Goal: Information Seeking & Learning: Find specific fact

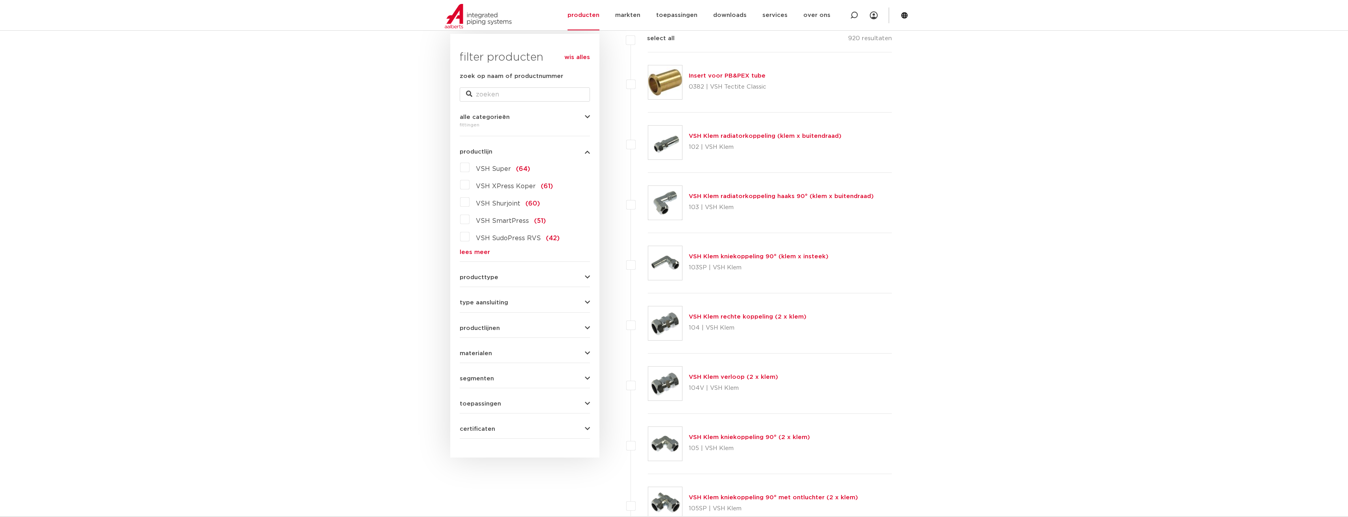
scroll to position [157, 0]
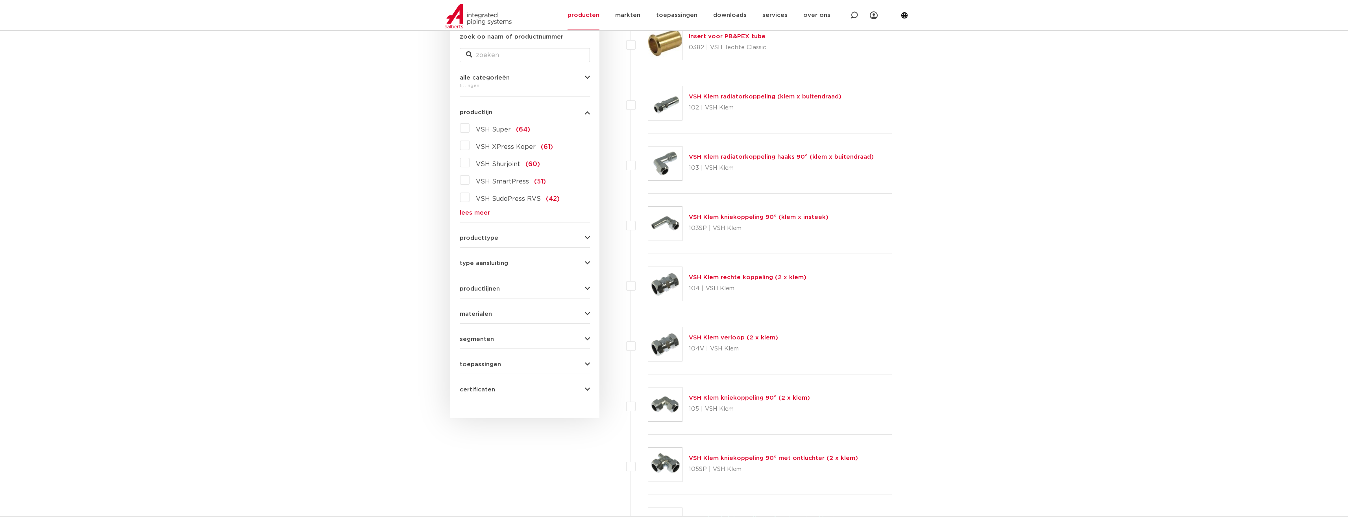
click at [495, 238] on span "producttype" at bounding box center [479, 238] width 39 height 6
click at [497, 265] on span "type aansluiting" at bounding box center [484, 263] width 48 height 6
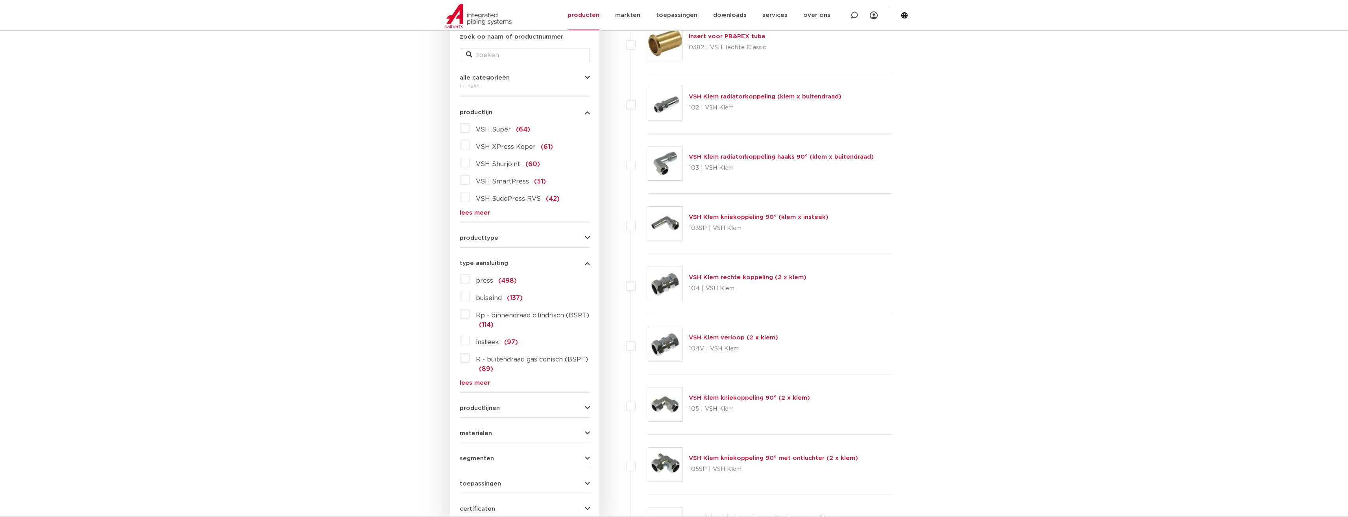
click at [470, 315] on label "Rp - binnendraad cilindrisch (BSPT) (114)" at bounding box center [530, 318] width 120 height 22
click at [0, 0] on input "Rp - binnendraad cilindrisch (BSPT) (114)" at bounding box center [0, 0] width 0 height 0
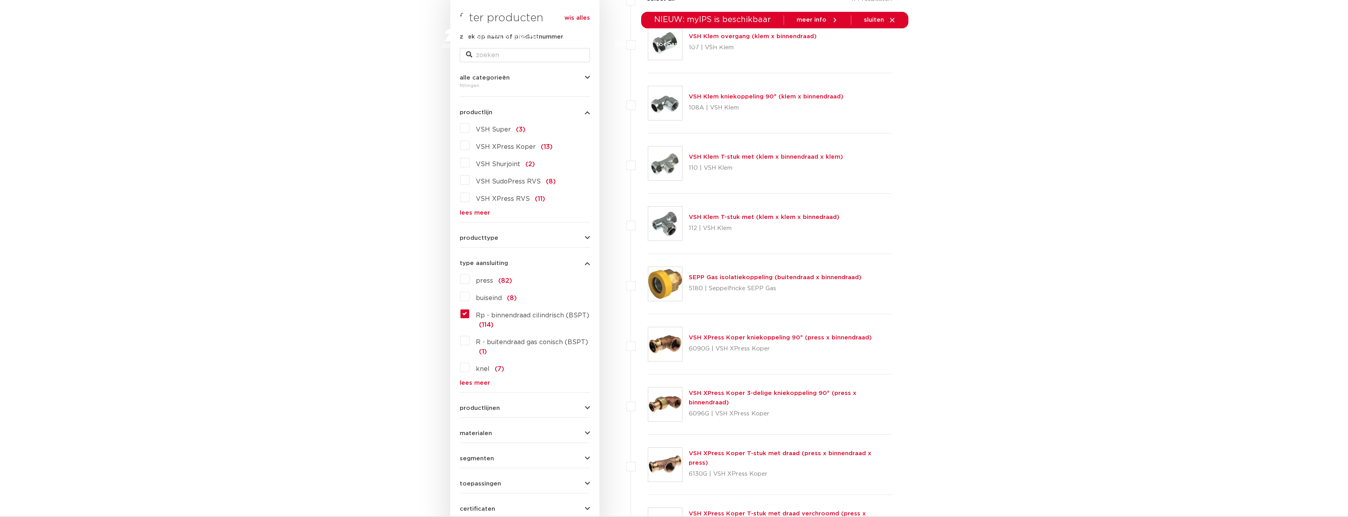
scroll to position [157, 0]
click at [470, 343] on label "R - buitendraad gas conisch (BSPT) (1)" at bounding box center [530, 345] width 120 height 22
click at [0, 0] on input "R - buitendraad gas conisch (BSPT) (1)" at bounding box center [0, 0] width 0 height 0
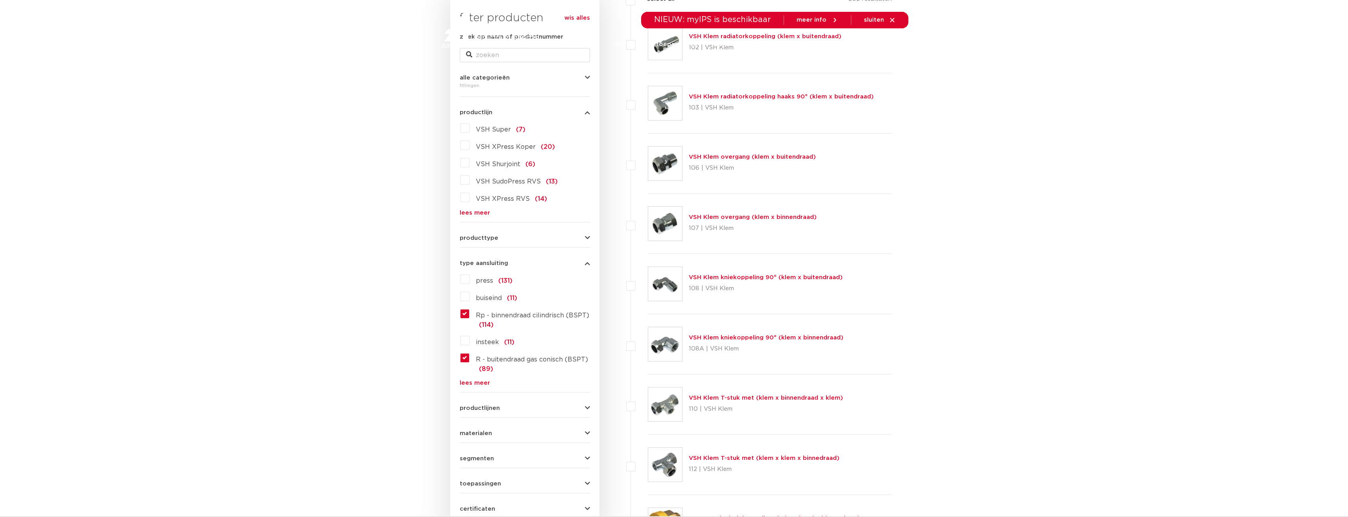
scroll to position [157, 0]
click at [470, 314] on label "Rp - binnendraad cilindrisch (BSPT) (114)" at bounding box center [530, 318] width 120 height 22
click at [0, 0] on input "Rp - binnendraad cilindrisch (BSPT) (114)" at bounding box center [0, 0] width 0 height 0
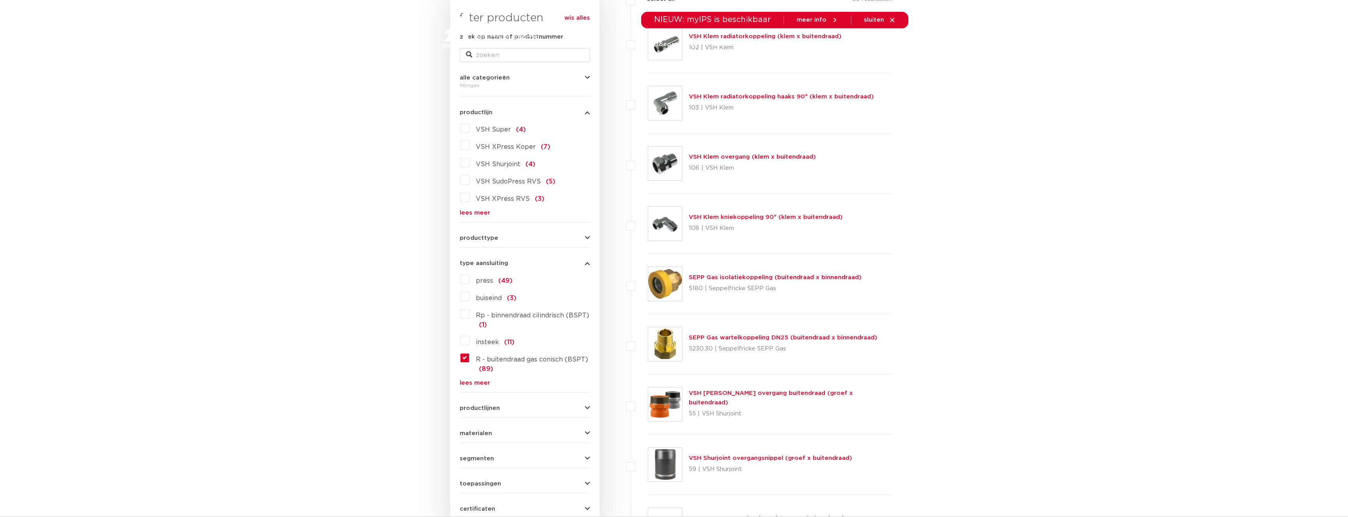
click at [478, 382] on link "lees meer" at bounding box center [525, 383] width 130 height 6
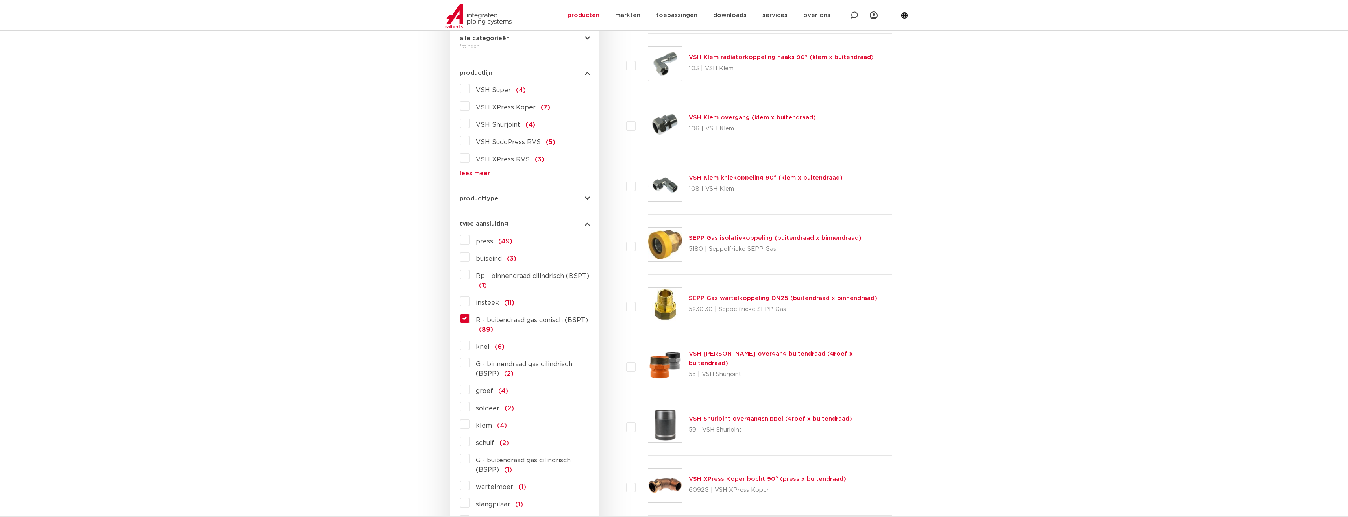
scroll to position [236, 0]
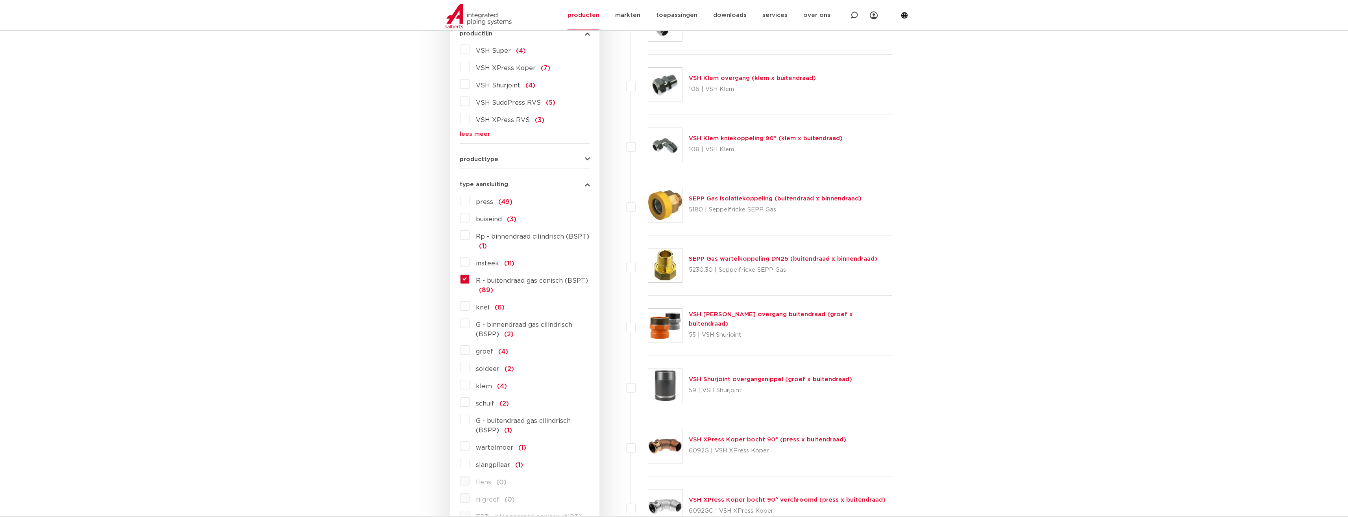
click at [470, 322] on label "G - binnendraad gas cilindrisch (BSPP) (2)" at bounding box center [530, 328] width 120 height 22
click at [0, 0] on input "G - binnendraad gas cilindrisch (BSPP) (2)" at bounding box center [0, 0] width 0 height 0
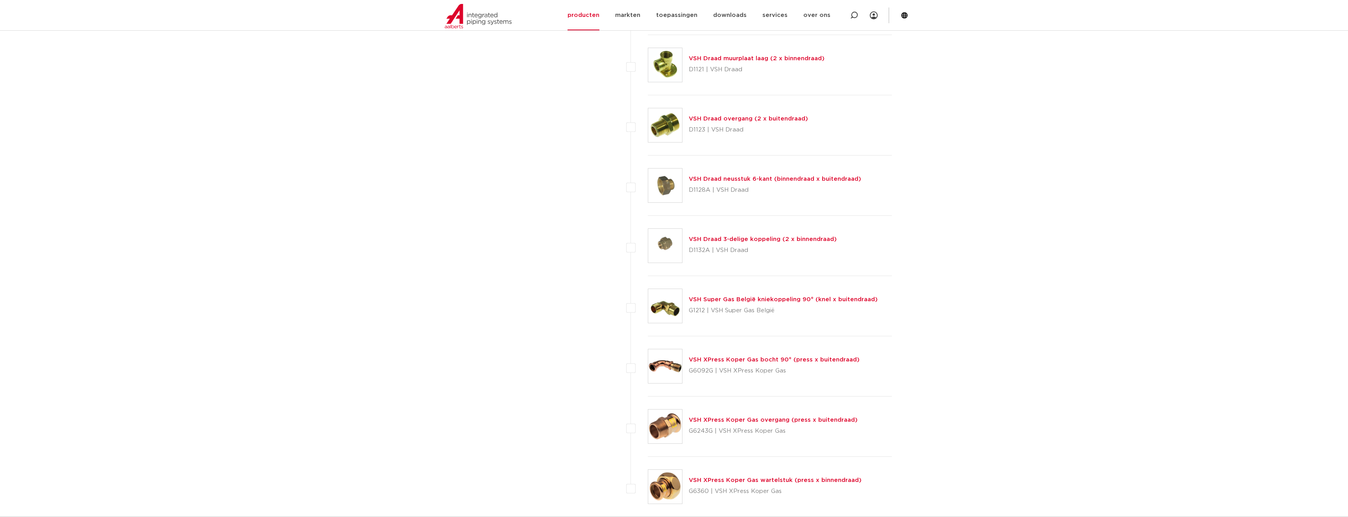
scroll to position [3347, 0]
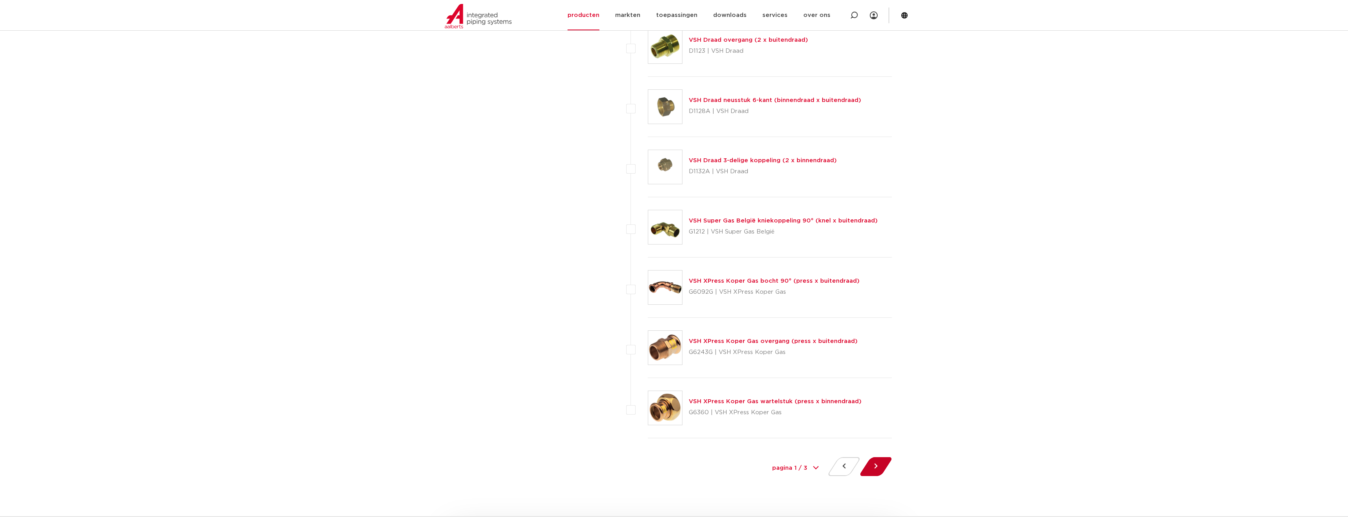
click at [878, 464] on button at bounding box center [876, 466] width 22 height 19
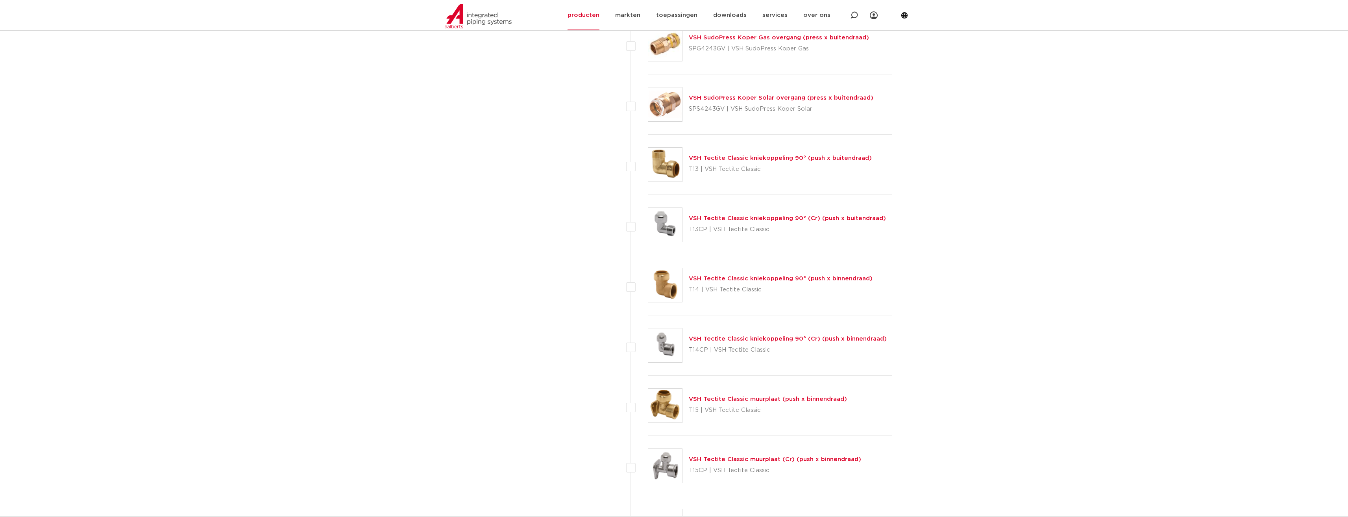
scroll to position [3347, 0]
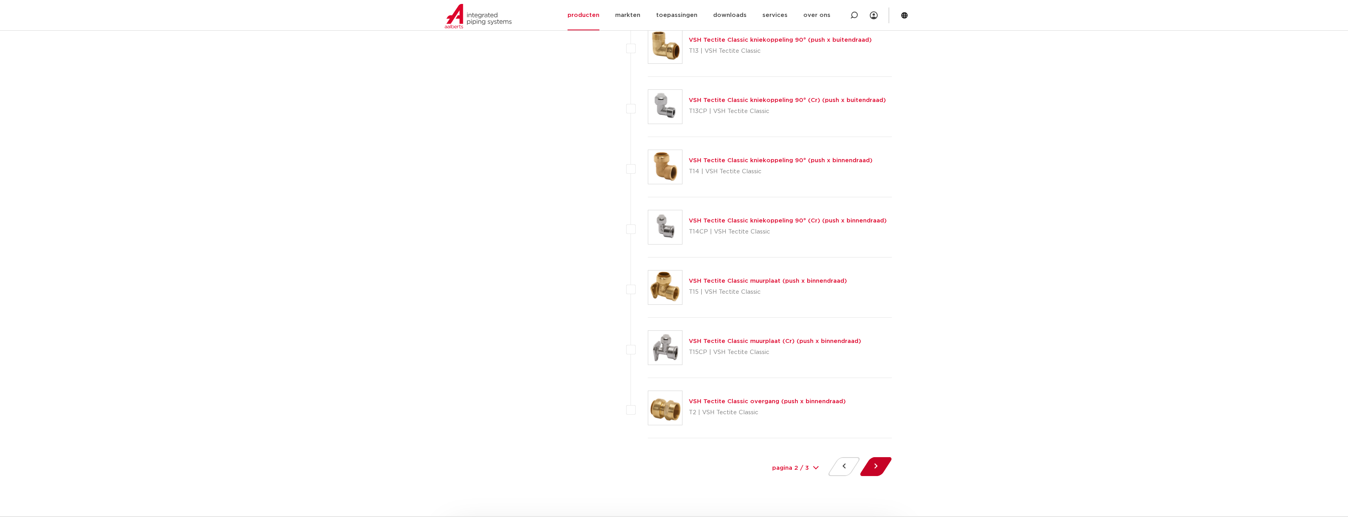
click at [877, 467] on button at bounding box center [876, 466] width 22 height 19
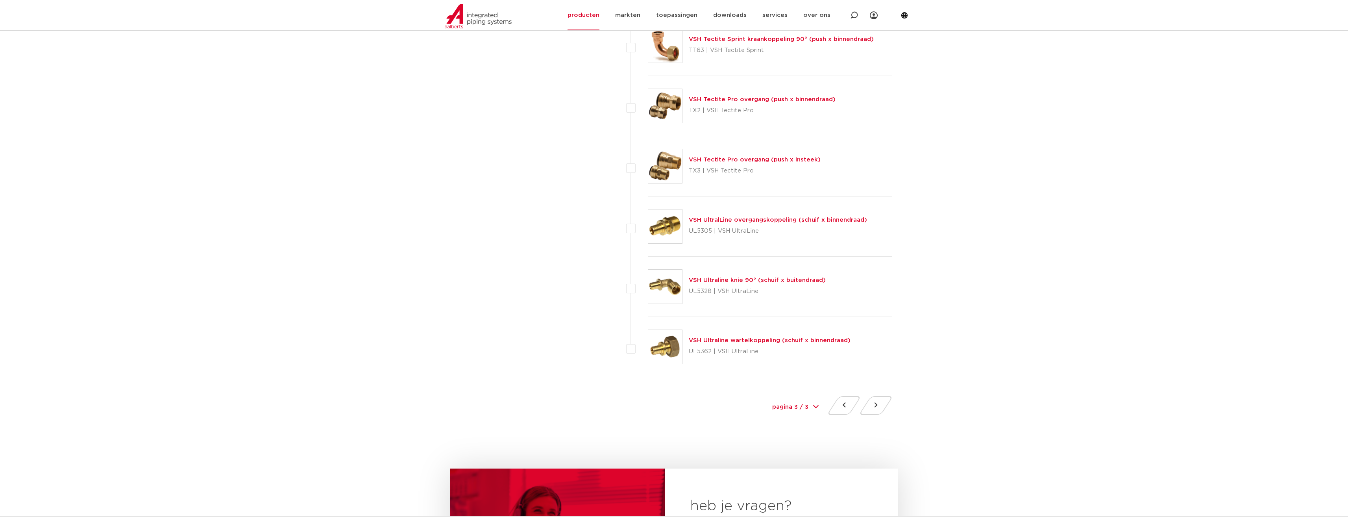
scroll to position [1339, 0]
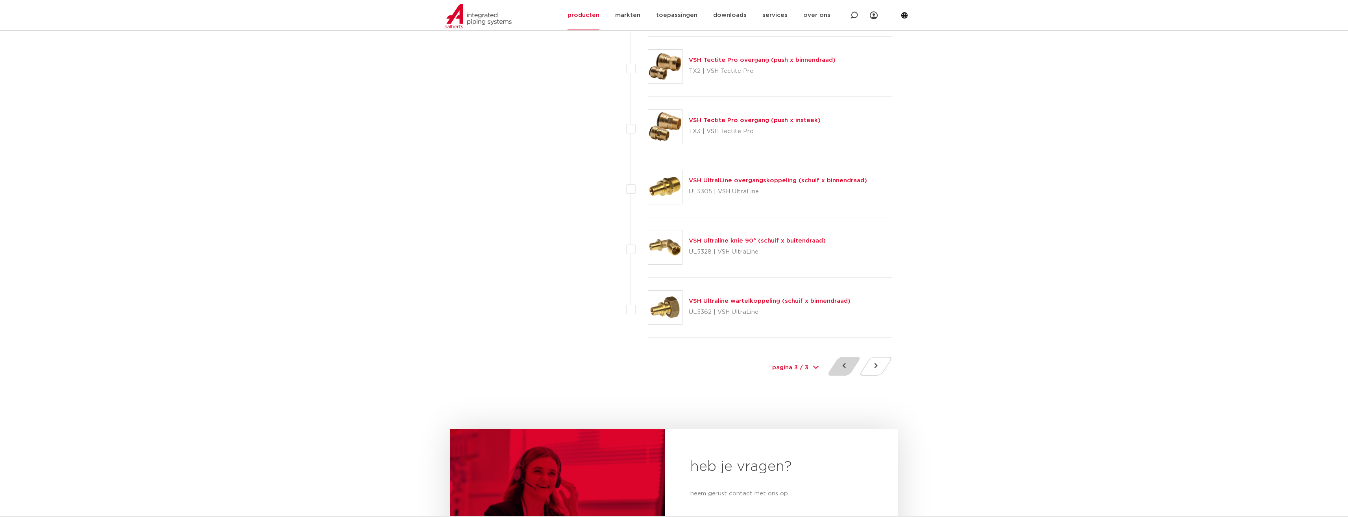
click at [845, 368] on button at bounding box center [844, 366] width 22 height 19
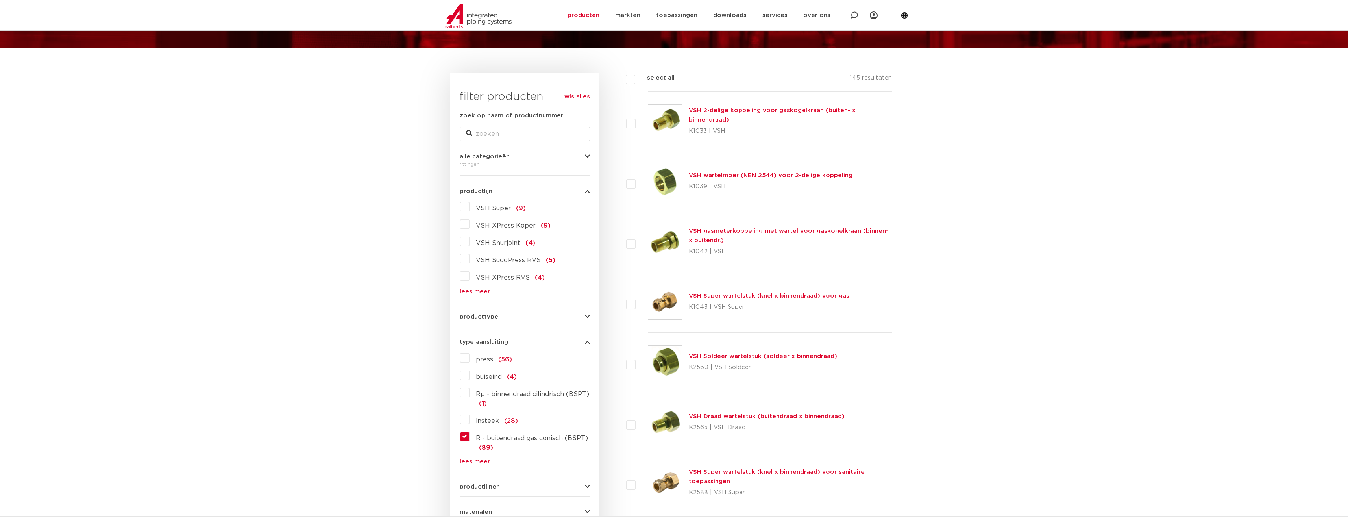
scroll to position [157, 0]
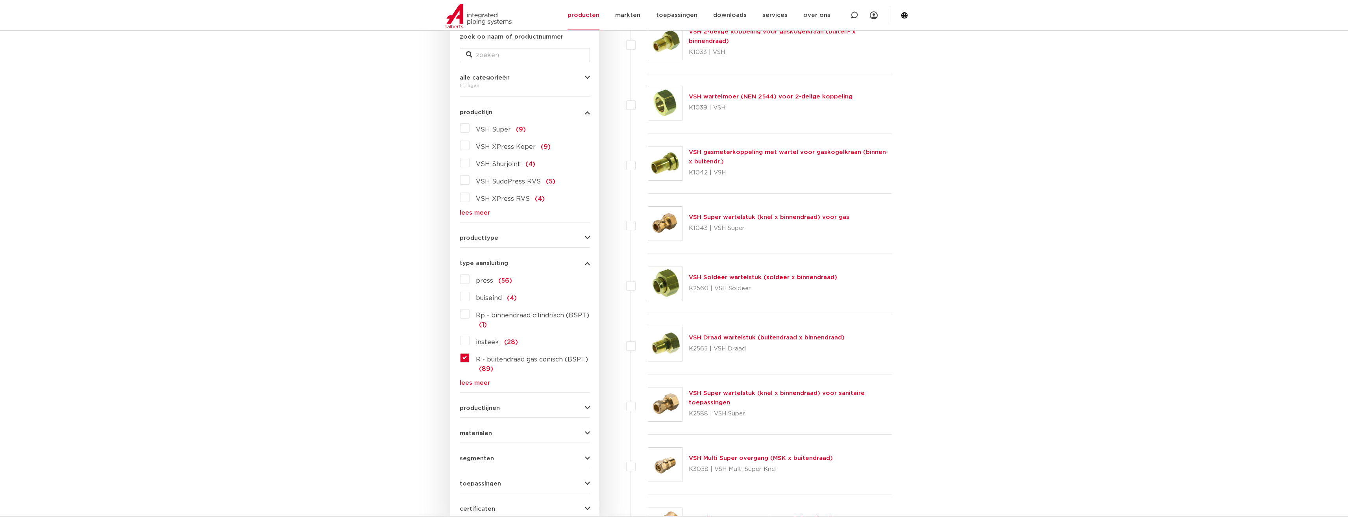
click at [770, 339] on link "VSH Draad wartelstuk (buitendraad x binnendraad)" at bounding box center [767, 338] width 156 height 6
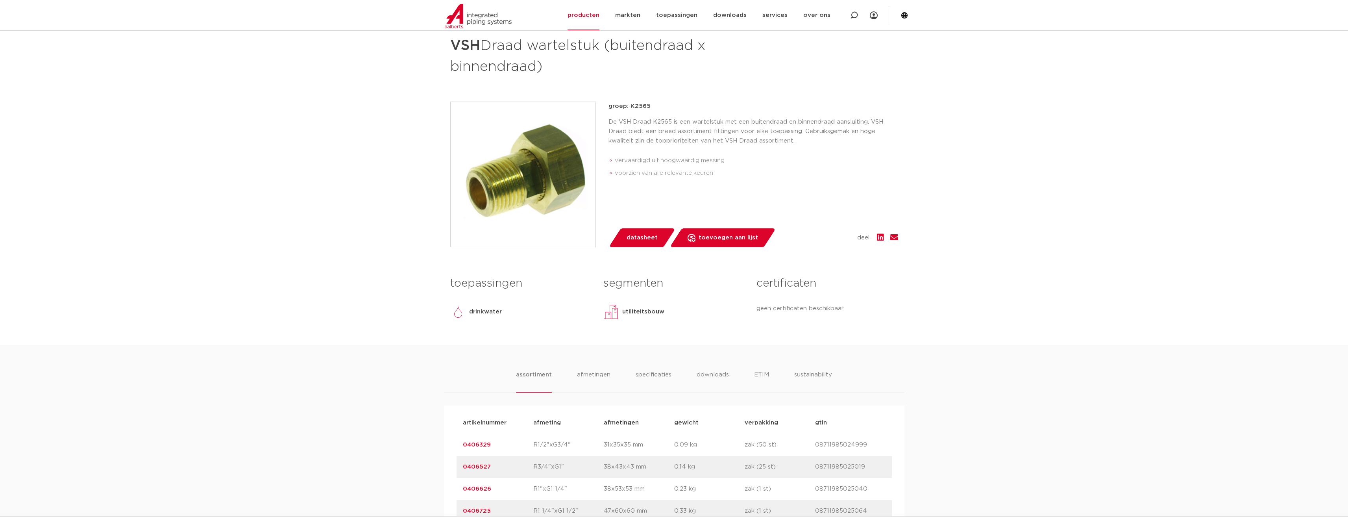
scroll to position [157, 0]
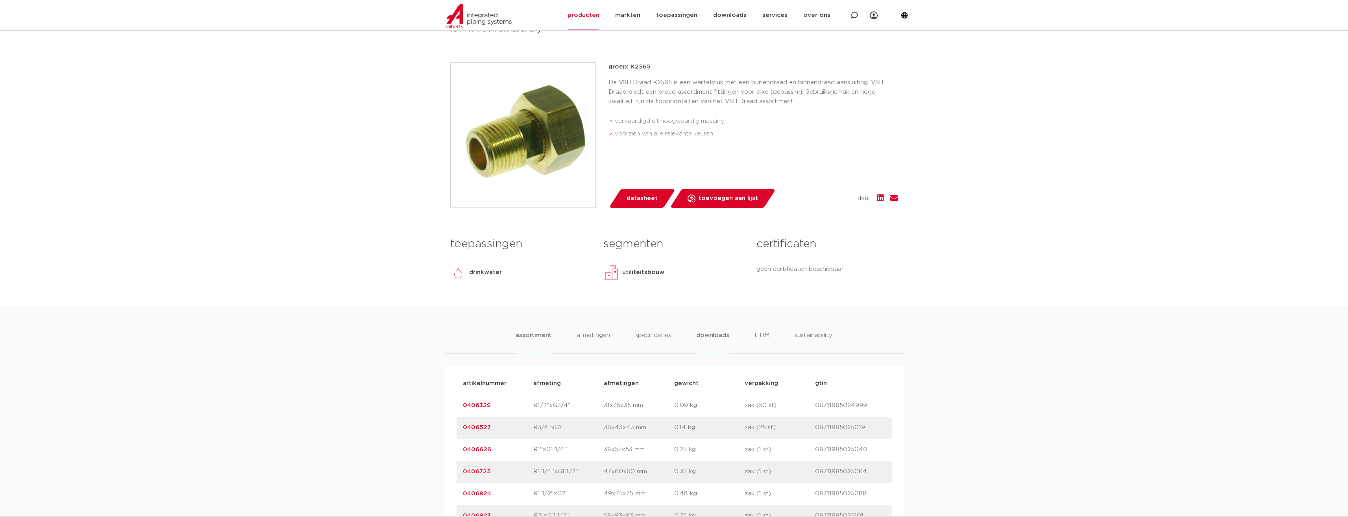
click at [723, 340] on li "downloads" at bounding box center [712, 342] width 33 height 22
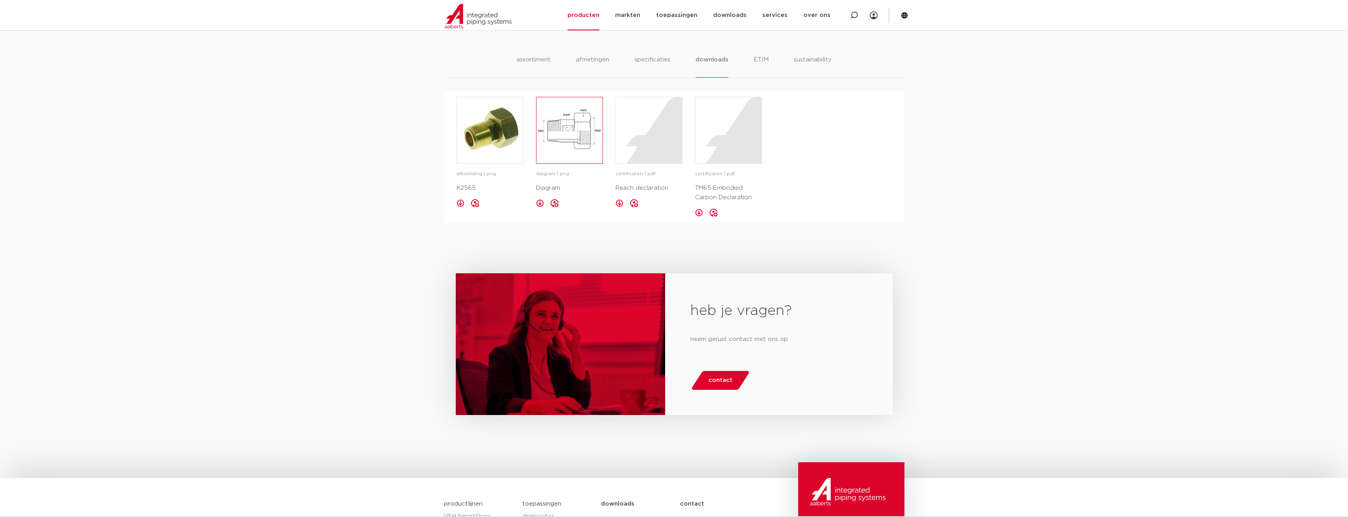
scroll to position [276, 0]
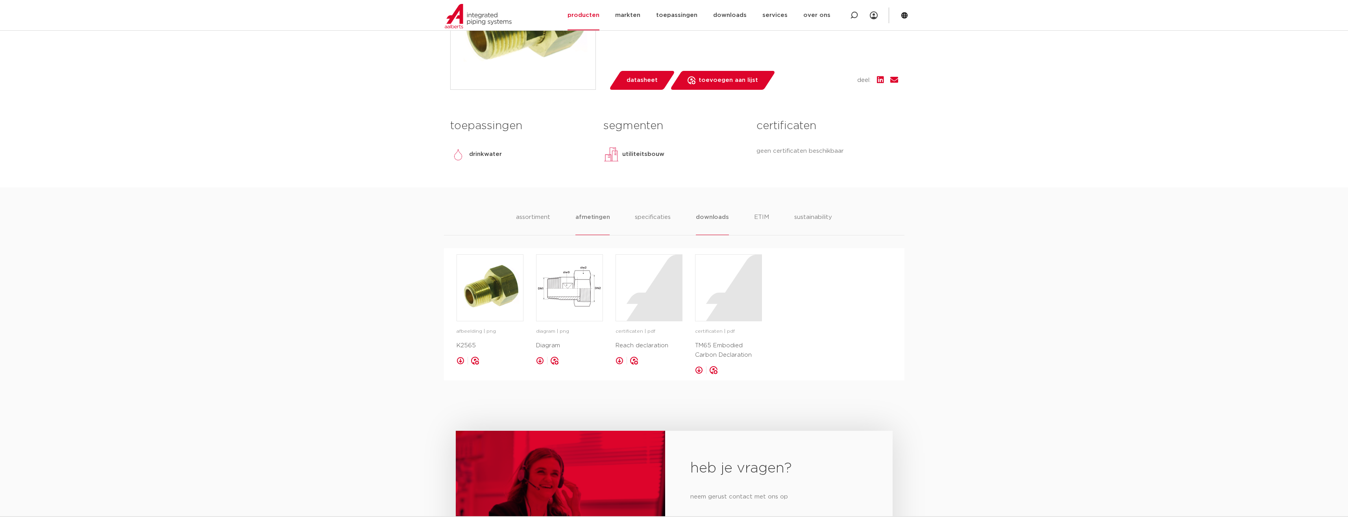
drag, startPoint x: 602, startPoint y: 214, endPoint x: 595, endPoint y: 215, distance: 6.7
click at [601, 215] on li "afmetingen" at bounding box center [593, 224] width 34 height 22
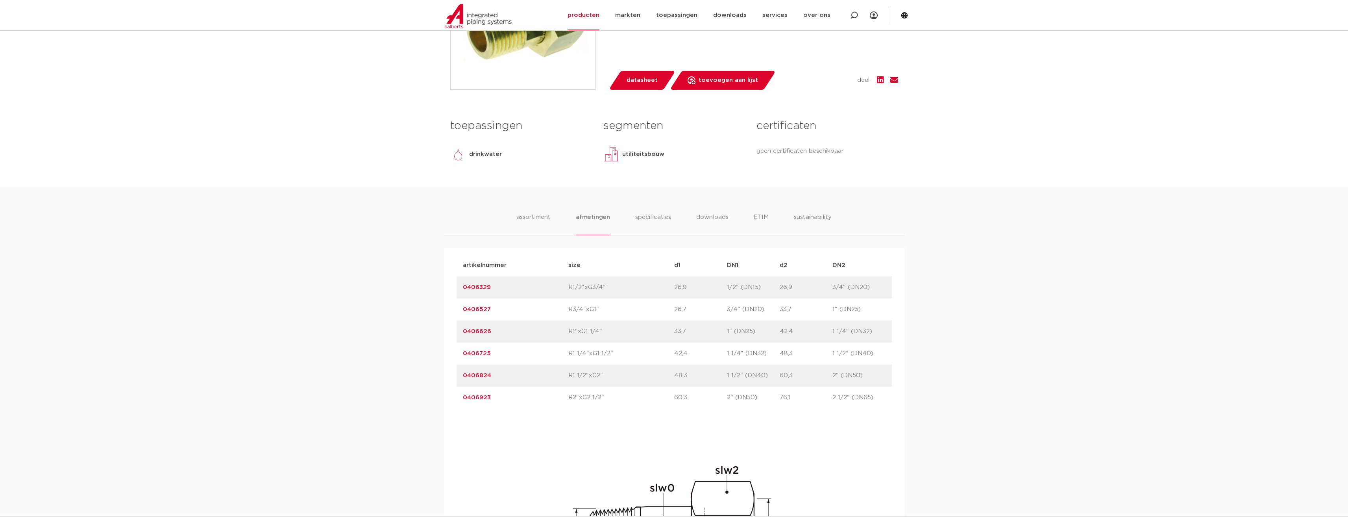
drag, startPoint x: 497, startPoint y: 398, endPoint x: 461, endPoint y: 398, distance: 36.2
click at [461, 398] on div "artikelnummer 0406923 size R2"xG2 1/2"" at bounding box center [674, 398] width 435 height 22
copy link "0406923"
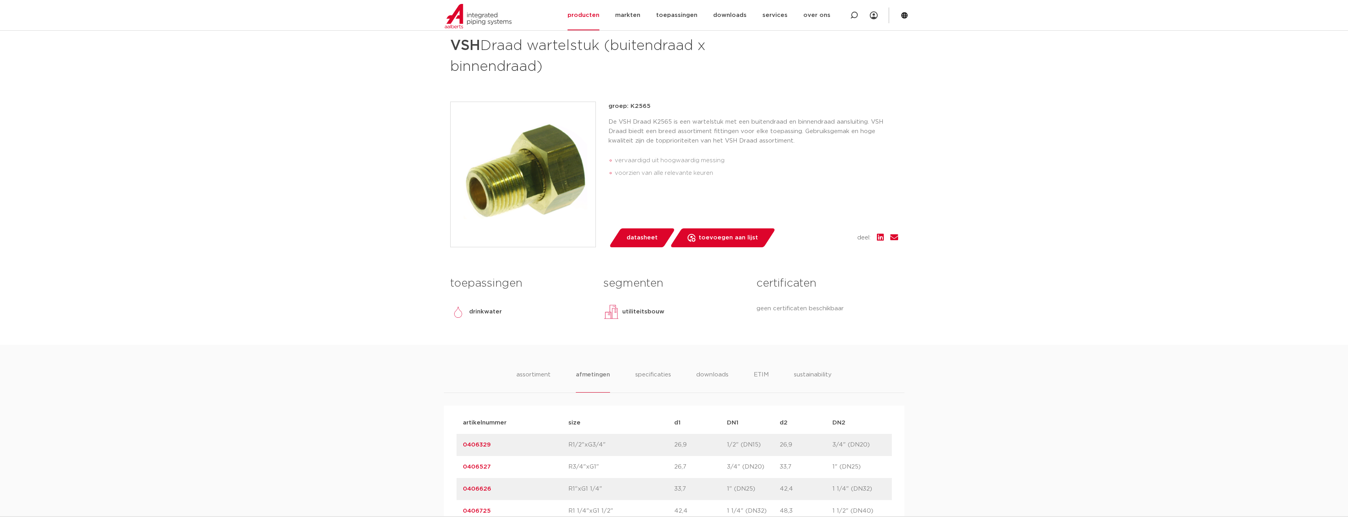
scroll to position [79, 0]
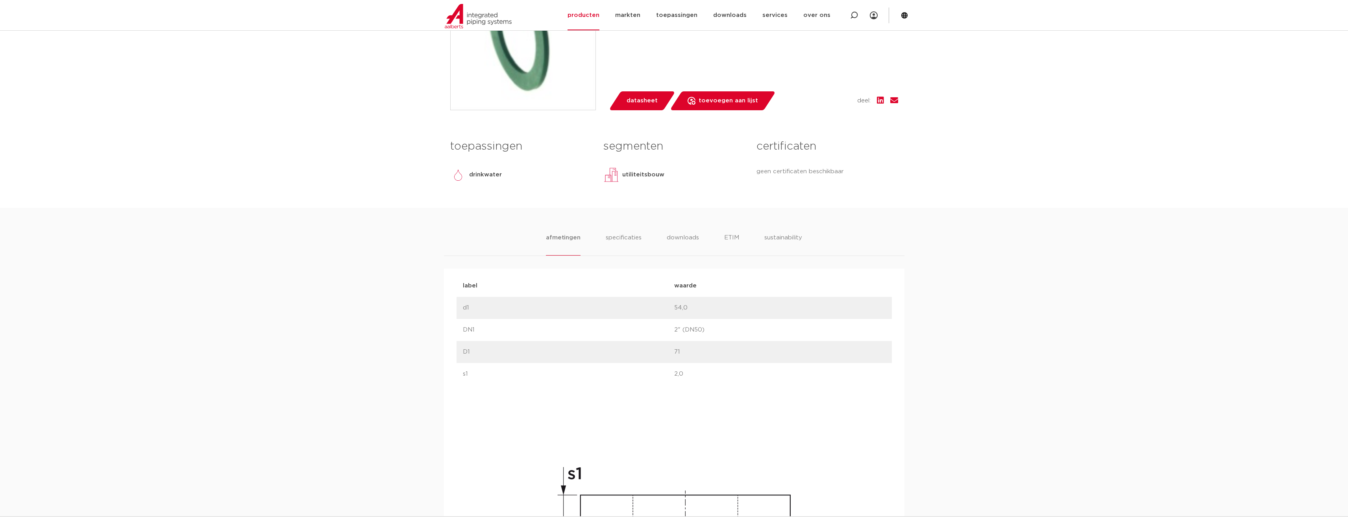
scroll to position [276, 0]
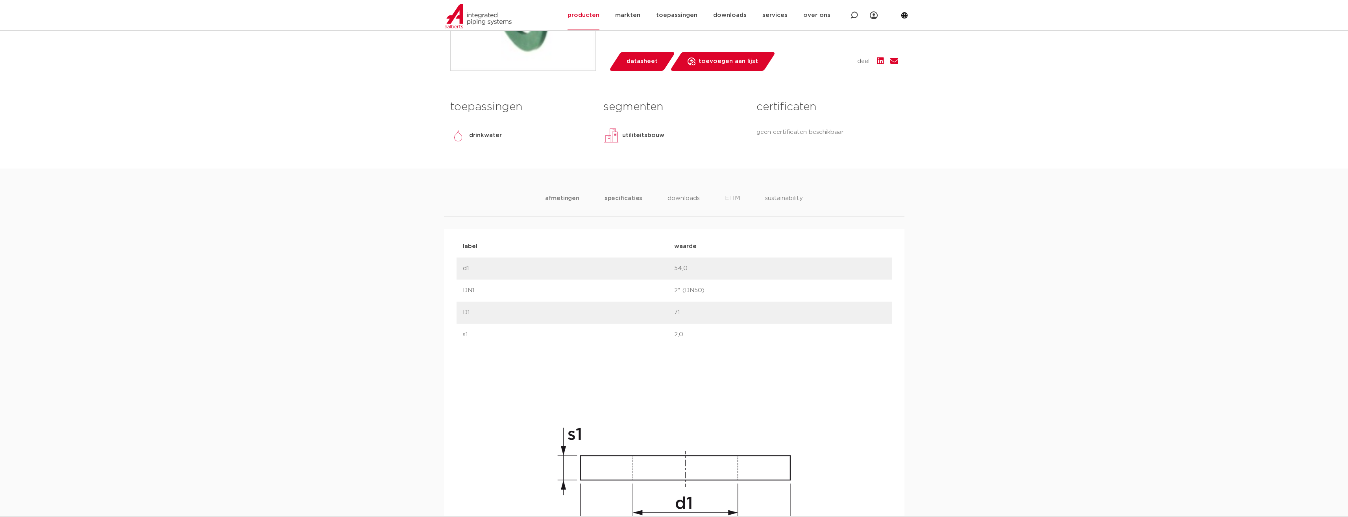
click at [634, 201] on li "specificaties" at bounding box center [624, 205] width 38 height 22
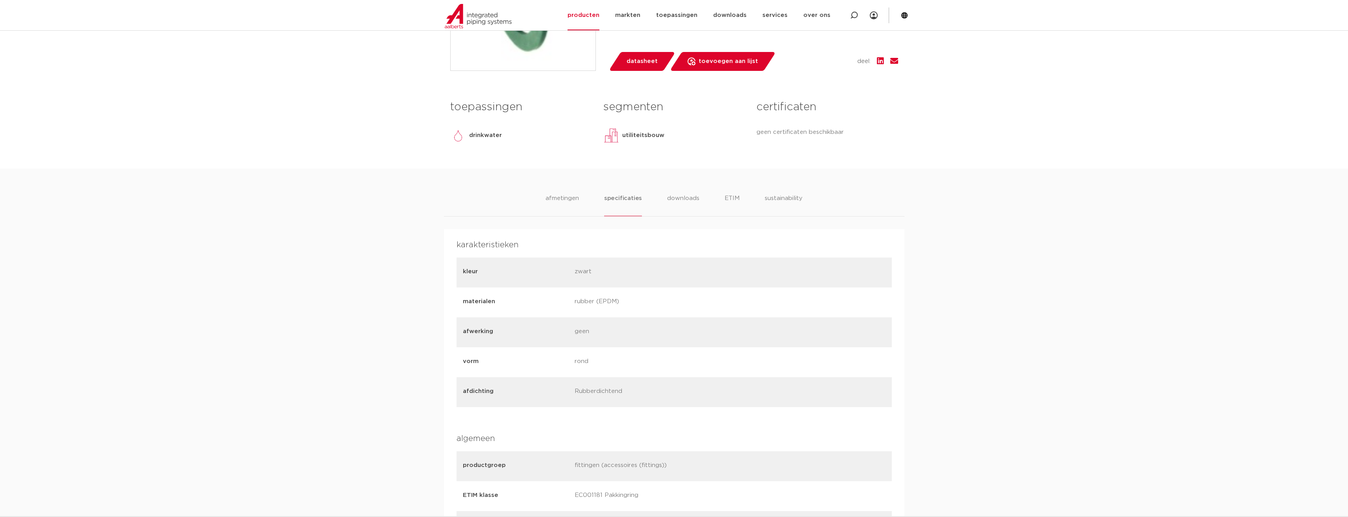
scroll to position [315, 0]
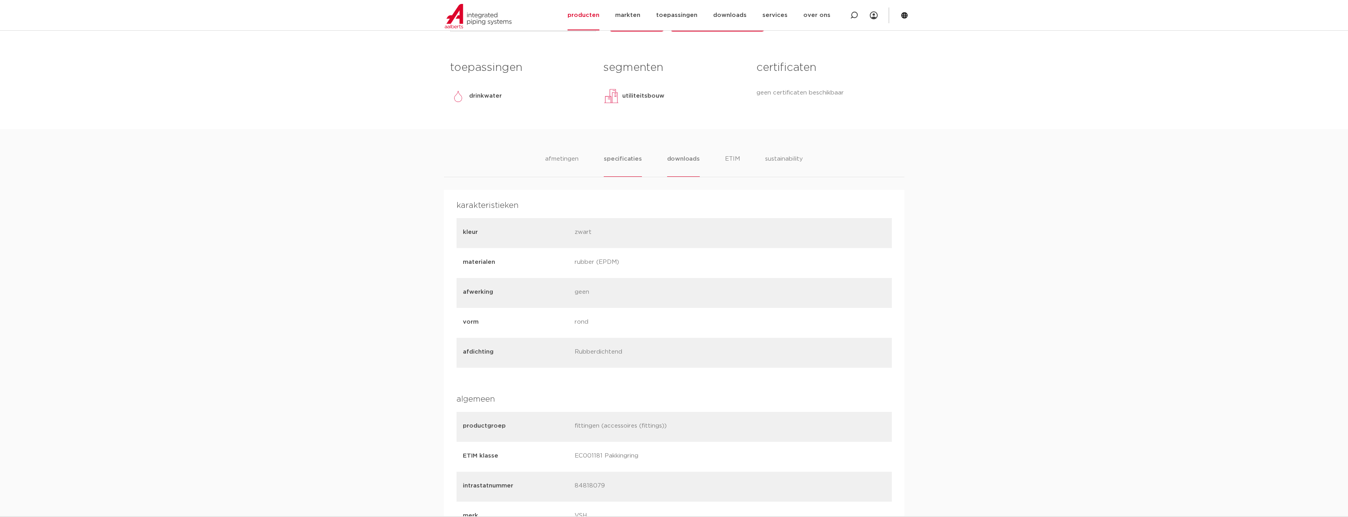
click at [690, 162] on li "downloads" at bounding box center [683, 165] width 33 height 22
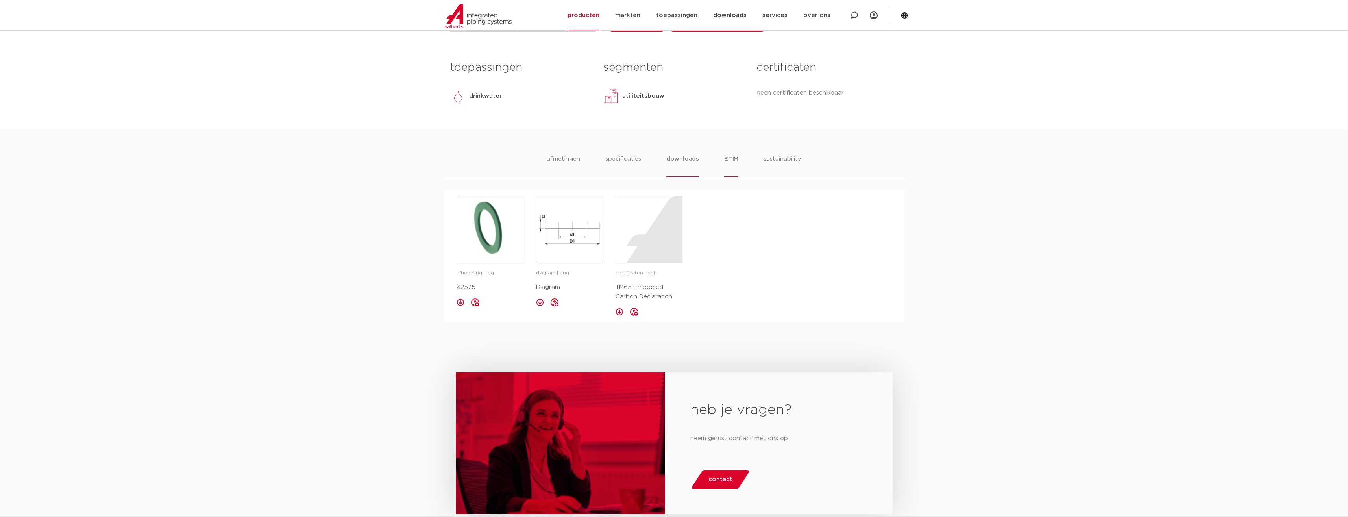
click at [729, 161] on li "ETIM" at bounding box center [731, 165] width 14 height 22
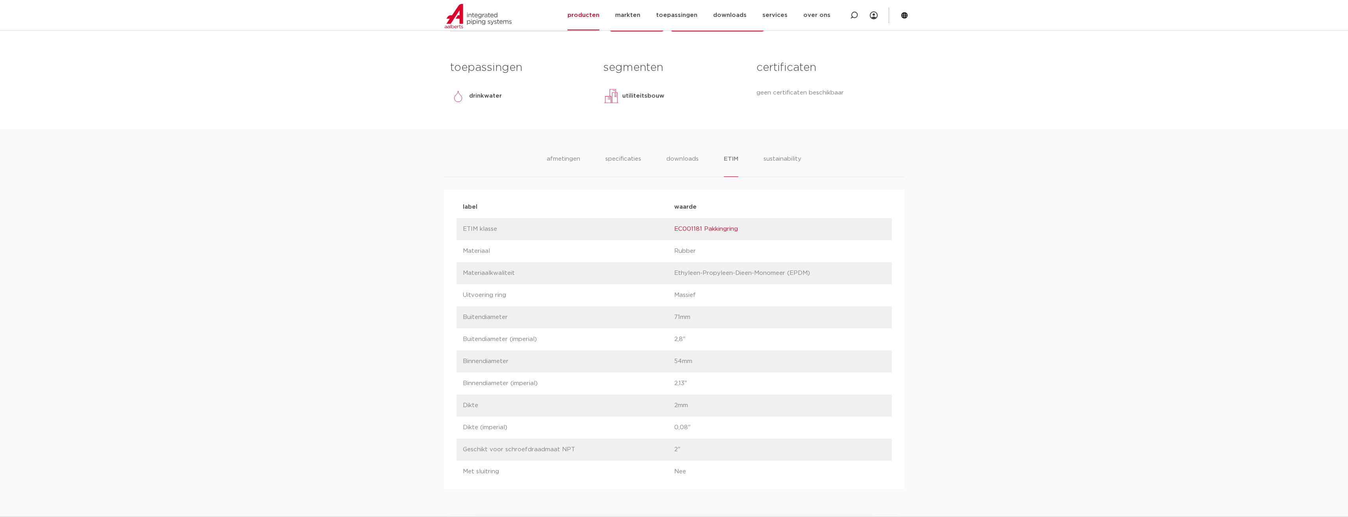
scroll to position [236, 0]
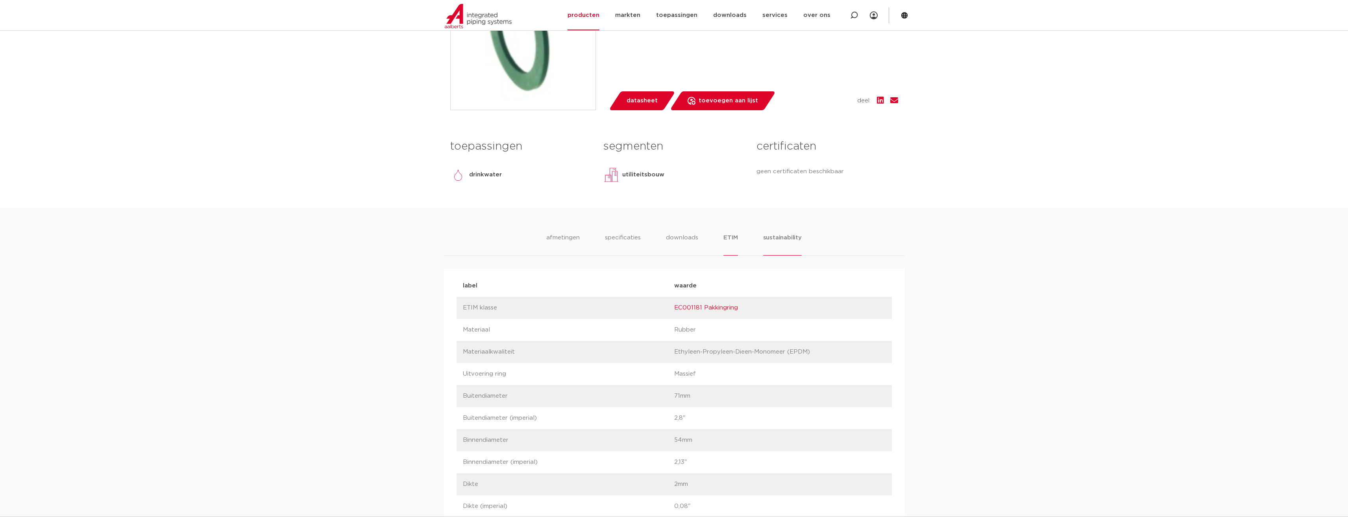
click at [766, 239] on li "sustainability" at bounding box center [782, 244] width 39 height 22
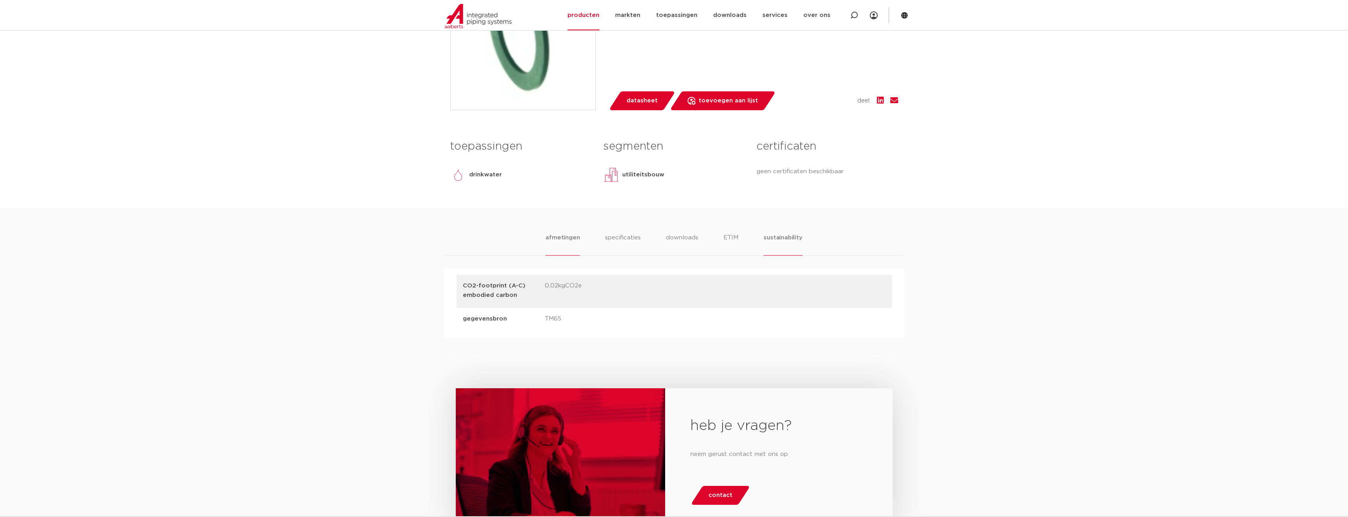
click at [565, 237] on li "afmetingen" at bounding box center [563, 244] width 34 height 22
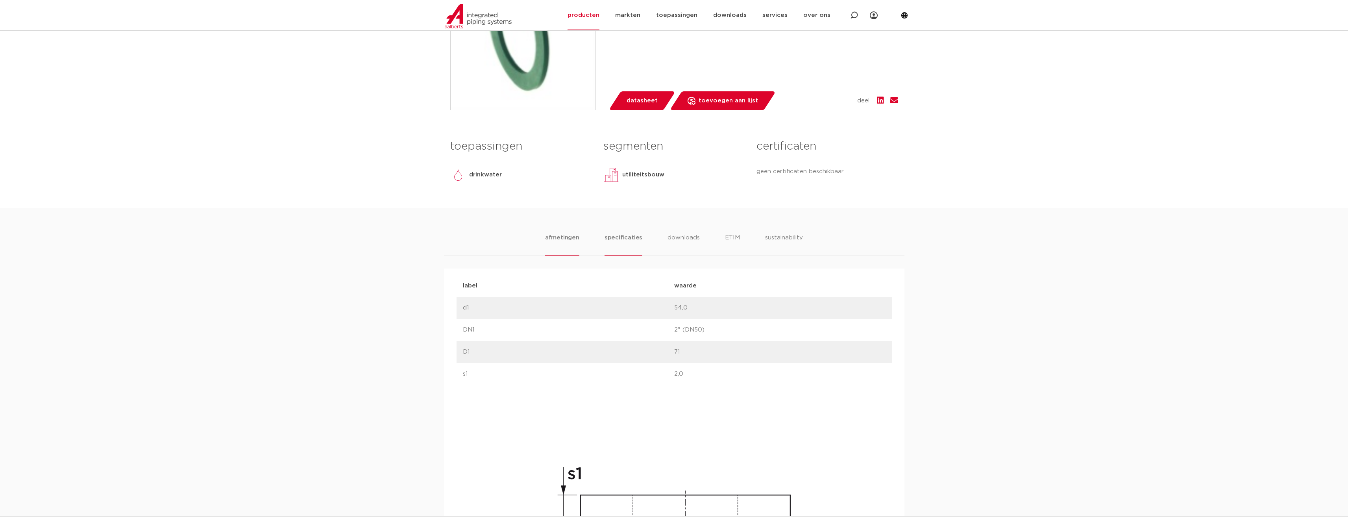
click at [627, 238] on li "specificaties" at bounding box center [624, 244] width 38 height 22
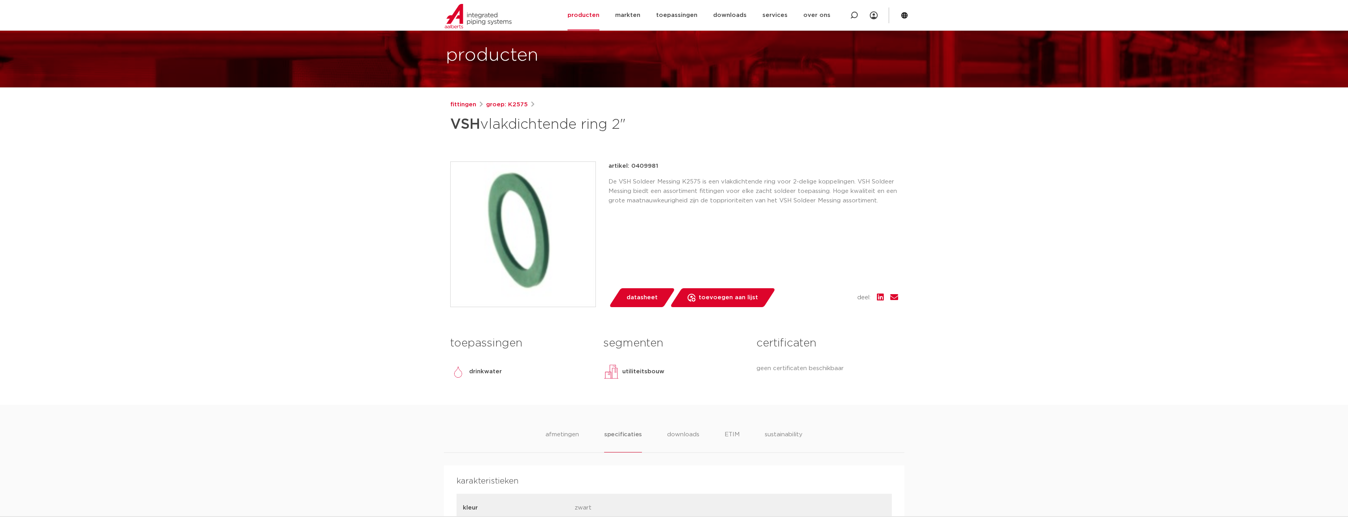
scroll to position [0, 0]
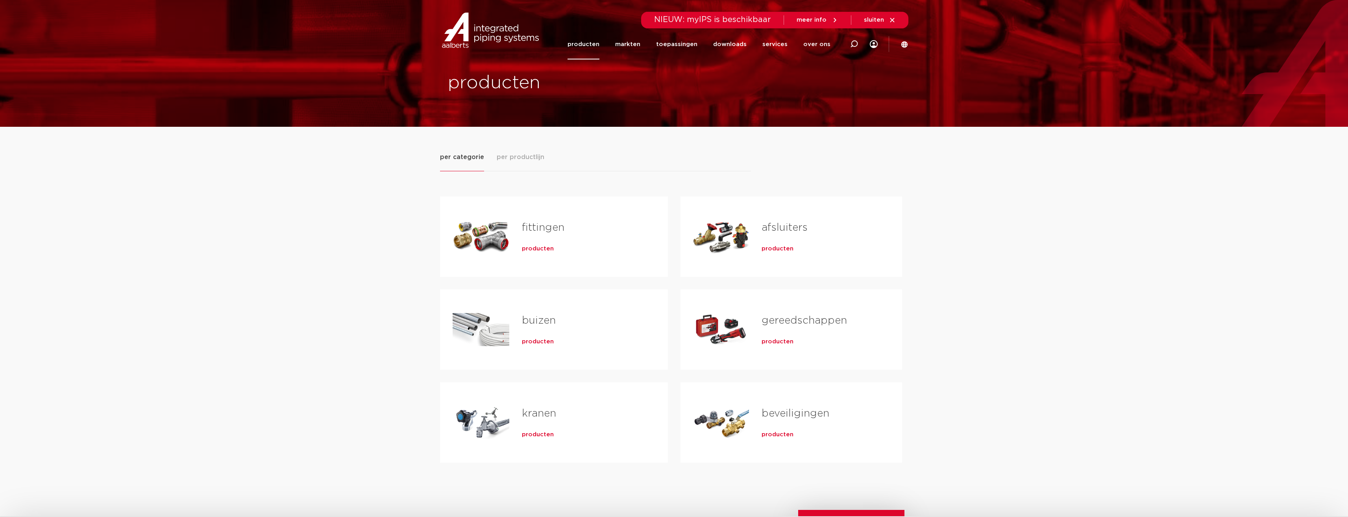
click at [547, 229] on link "fittingen" at bounding box center [543, 227] width 43 height 10
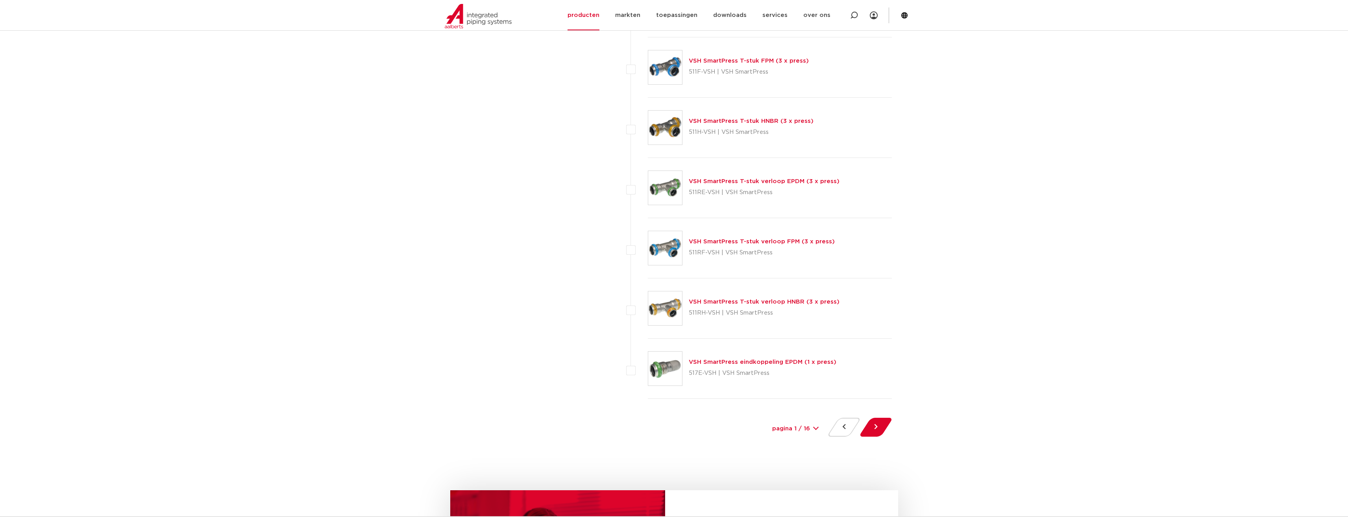
scroll to position [3465, 0]
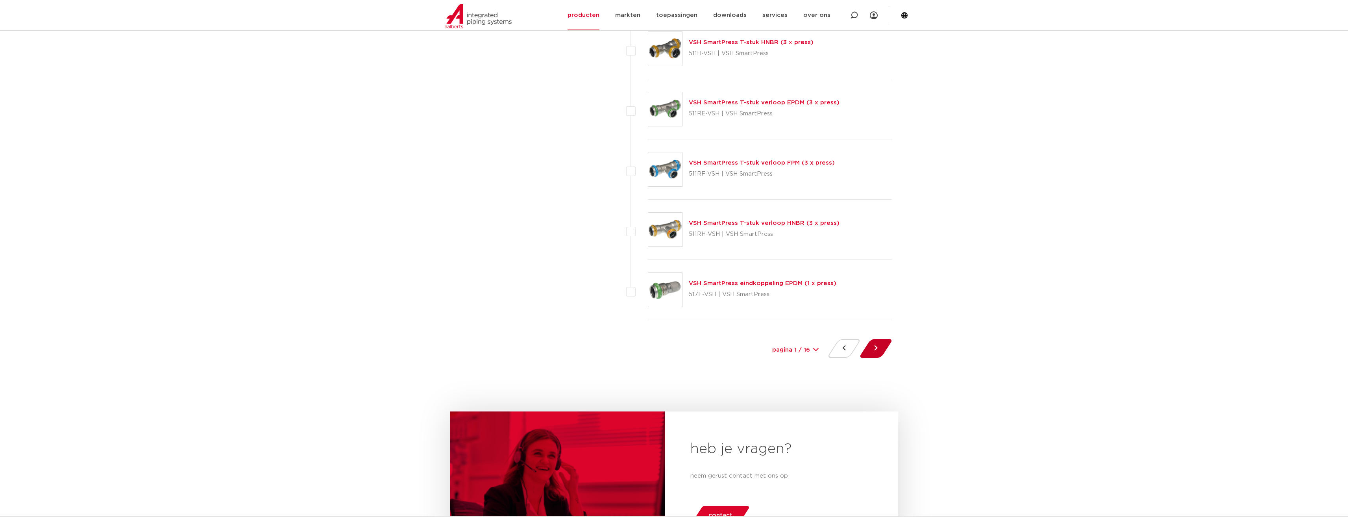
click at [874, 348] on button at bounding box center [876, 348] width 22 height 19
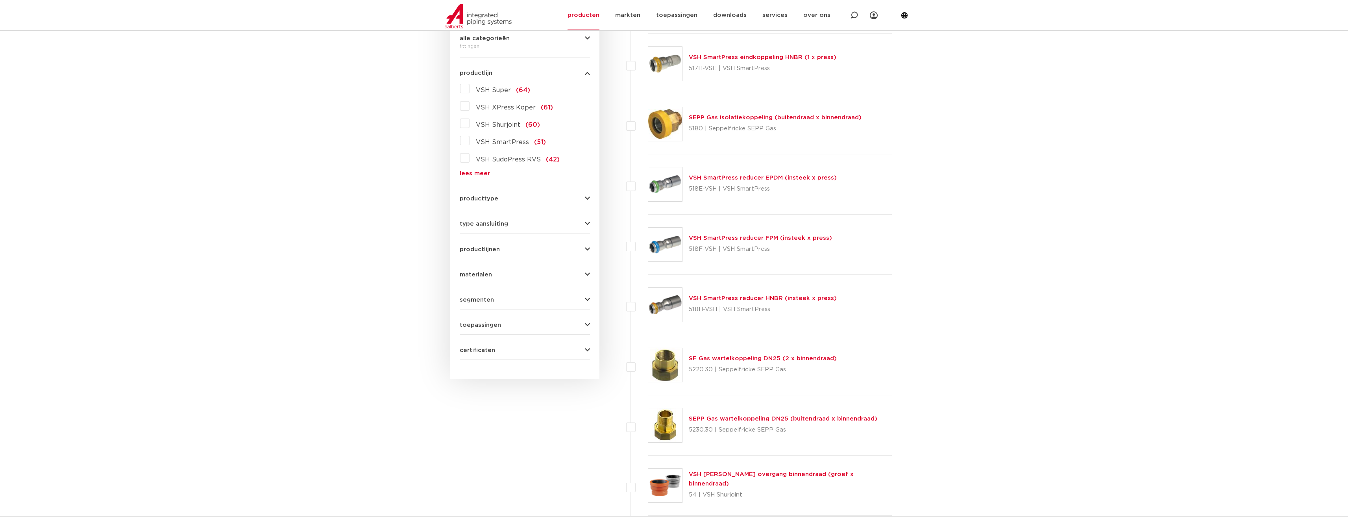
scroll to position [236, 0]
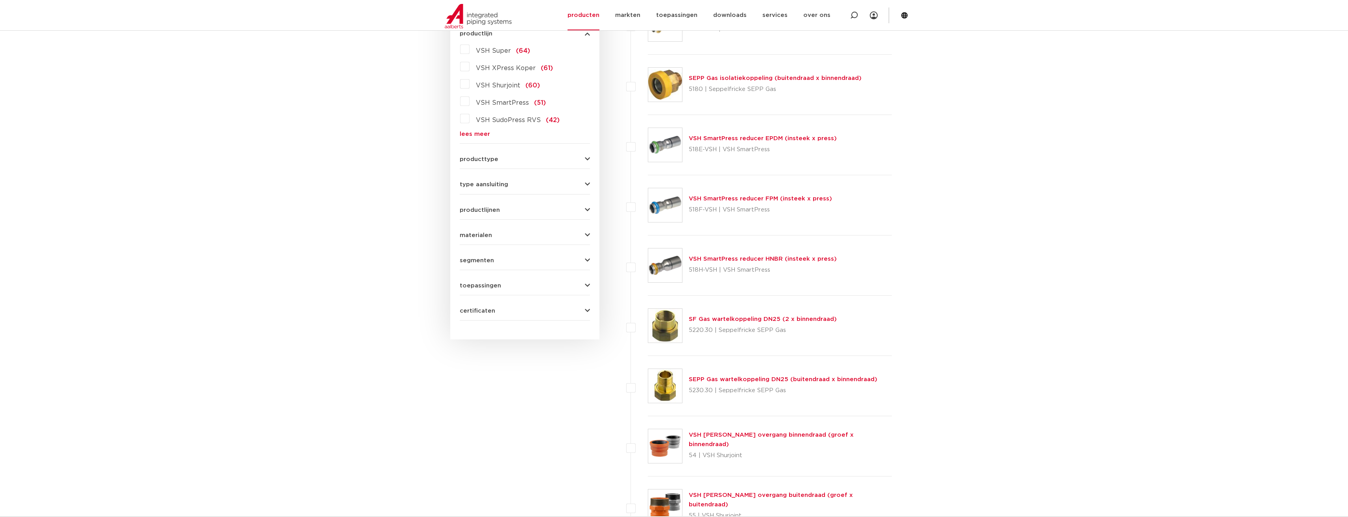
click at [483, 156] on span "producttype" at bounding box center [479, 159] width 39 height 6
click at [485, 156] on span "producttype" at bounding box center [479, 159] width 39 height 6
click at [483, 187] on span "type aansluiting" at bounding box center [484, 185] width 48 height 6
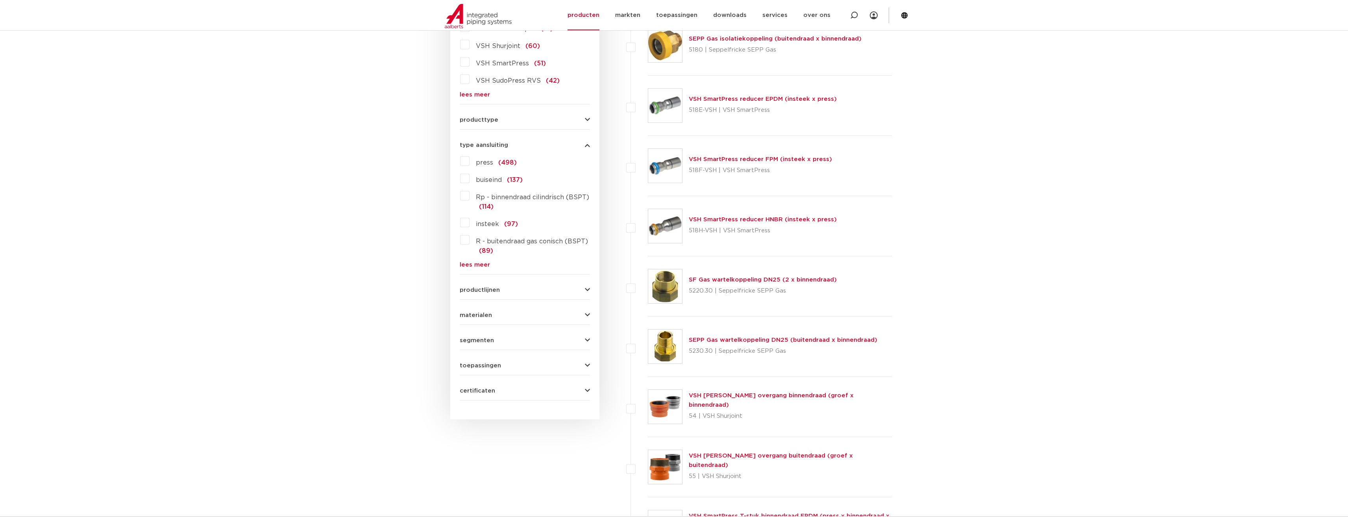
click at [485, 263] on link "lees meer" at bounding box center [525, 265] width 130 height 6
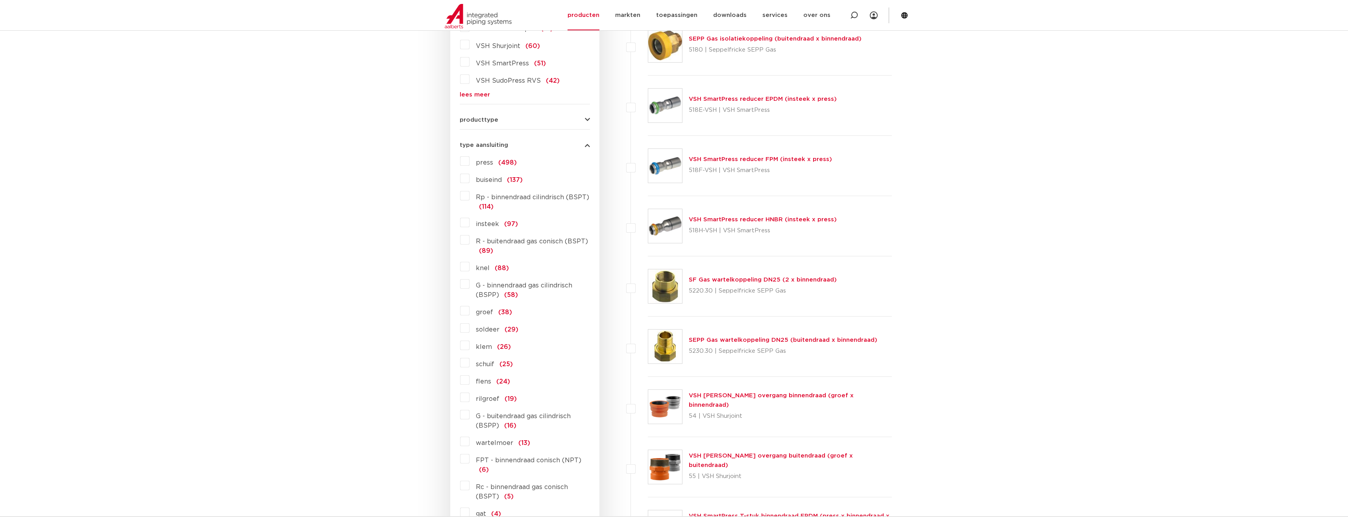
click at [470, 283] on label "G - binnendraad gas cilindrisch (BSPP) (58)" at bounding box center [530, 289] width 120 height 22
click at [0, 0] on input "G - binnendraad gas cilindrisch (BSPP) (58)" at bounding box center [0, 0] width 0 height 0
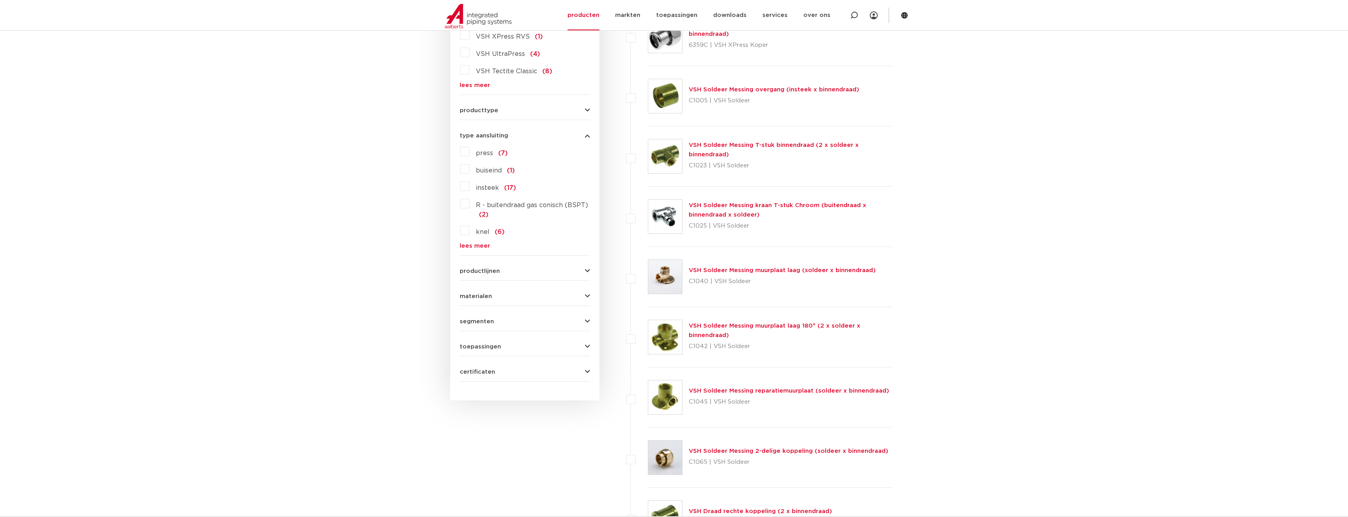
click at [482, 245] on link "lees meer" at bounding box center [525, 246] width 130 height 6
click at [470, 204] on label "R - buitendraad gas conisch (BSPT) (2)" at bounding box center [530, 208] width 120 height 22
click at [0, 0] on input "R - buitendraad gas conisch (BSPT) (2)" at bounding box center [0, 0] width 0 height 0
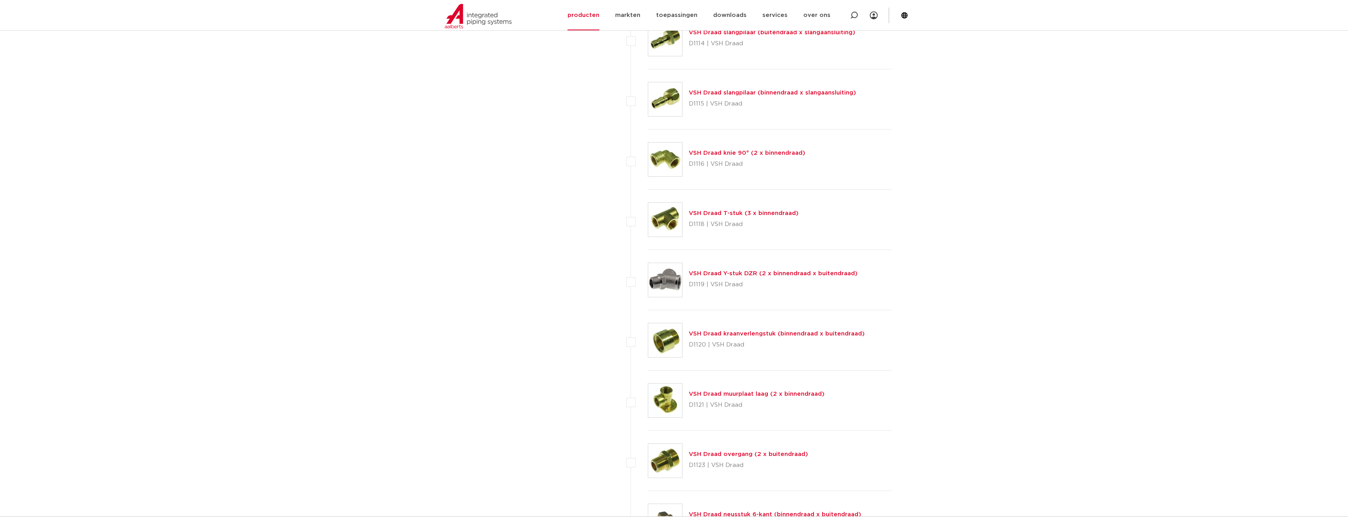
scroll to position [3051, 0]
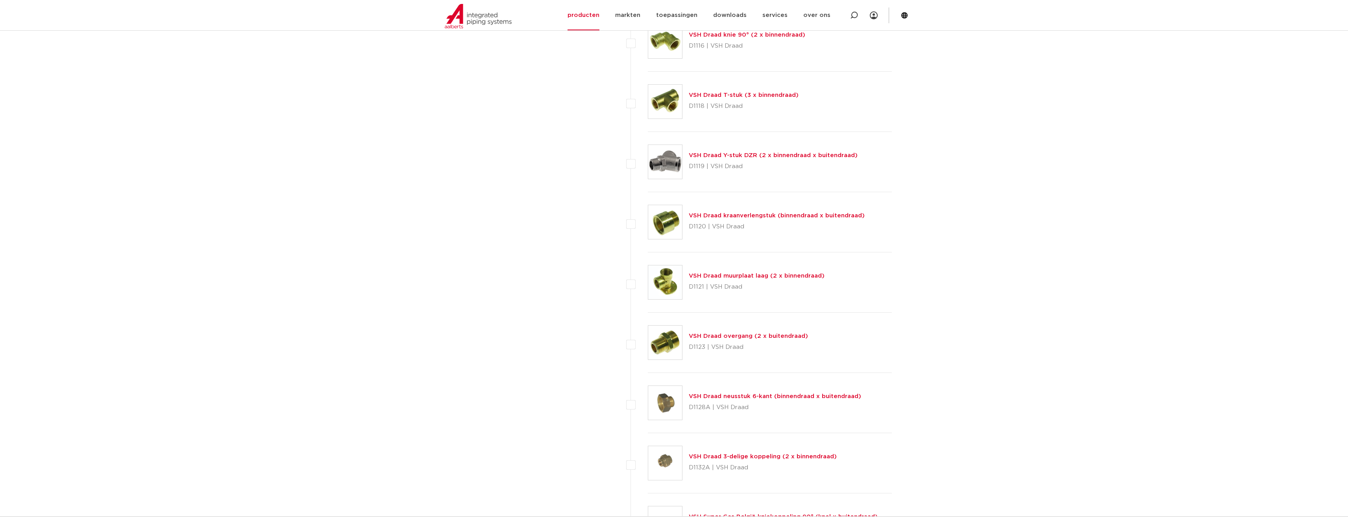
click at [733, 337] on link "VSH Draad overgang (2 x buitendraad)" at bounding box center [748, 336] width 119 height 6
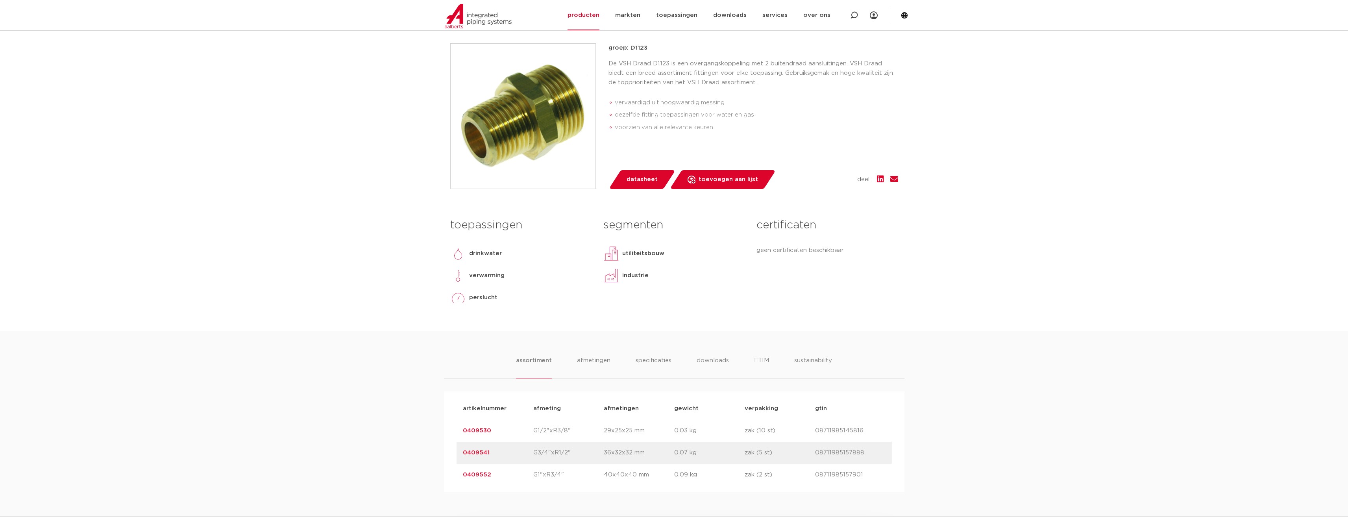
scroll to position [197, 0]
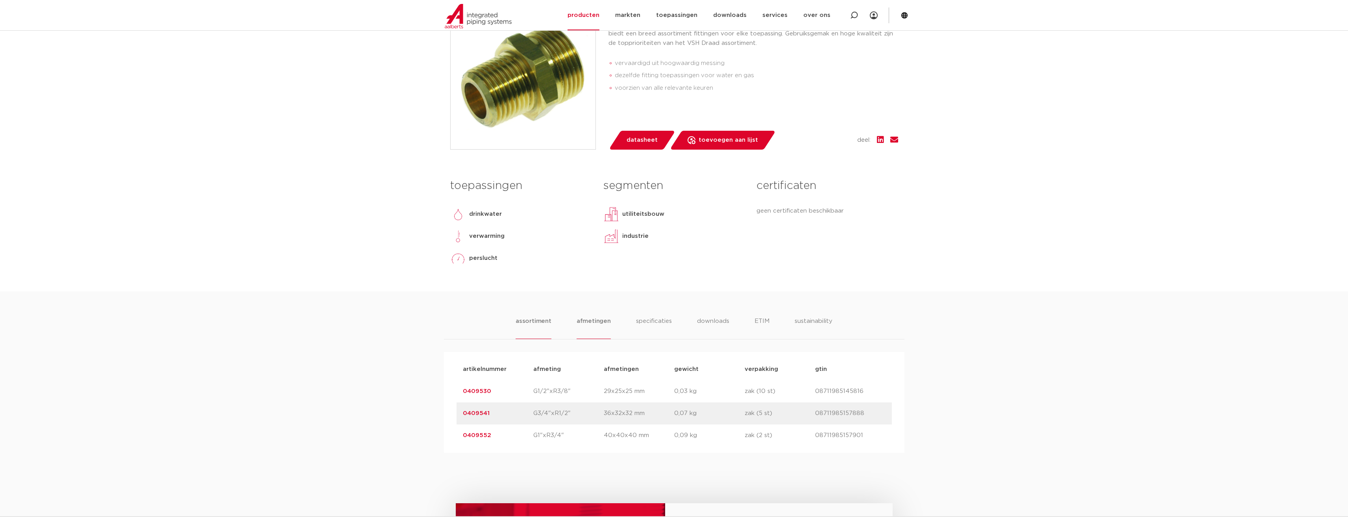
click at [599, 319] on li "afmetingen" at bounding box center [594, 328] width 34 height 22
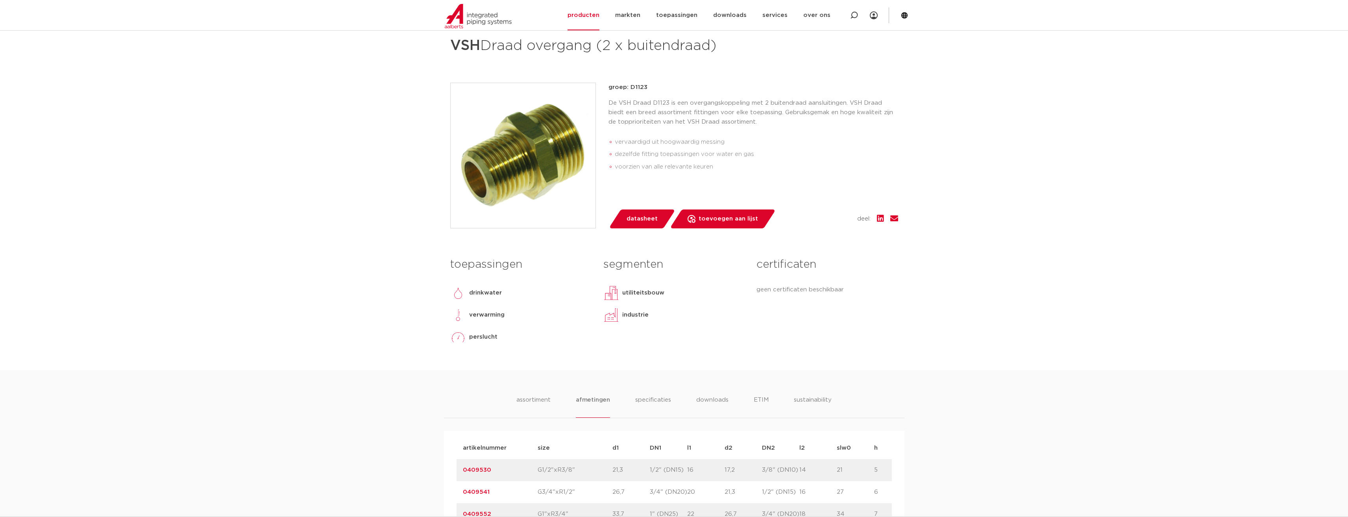
scroll to position [79, 0]
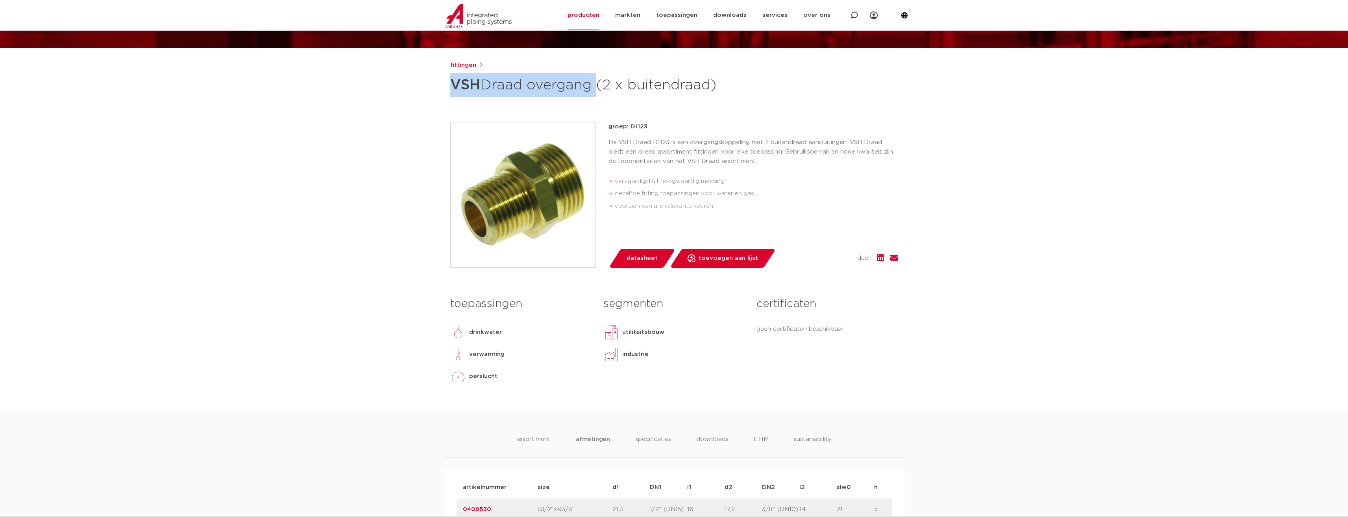
drag, startPoint x: 596, startPoint y: 87, endPoint x: 454, endPoint y: 89, distance: 142.5
click at [454, 89] on h1 "VSH Draad overgang (2 x buitendraad)" at bounding box center [598, 85] width 296 height 24
copy h1 "VSH Draad overgang"
click at [853, 15] on icon at bounding box center [854, 15] width 8 height 8
paste input "VSH Draad overgang"
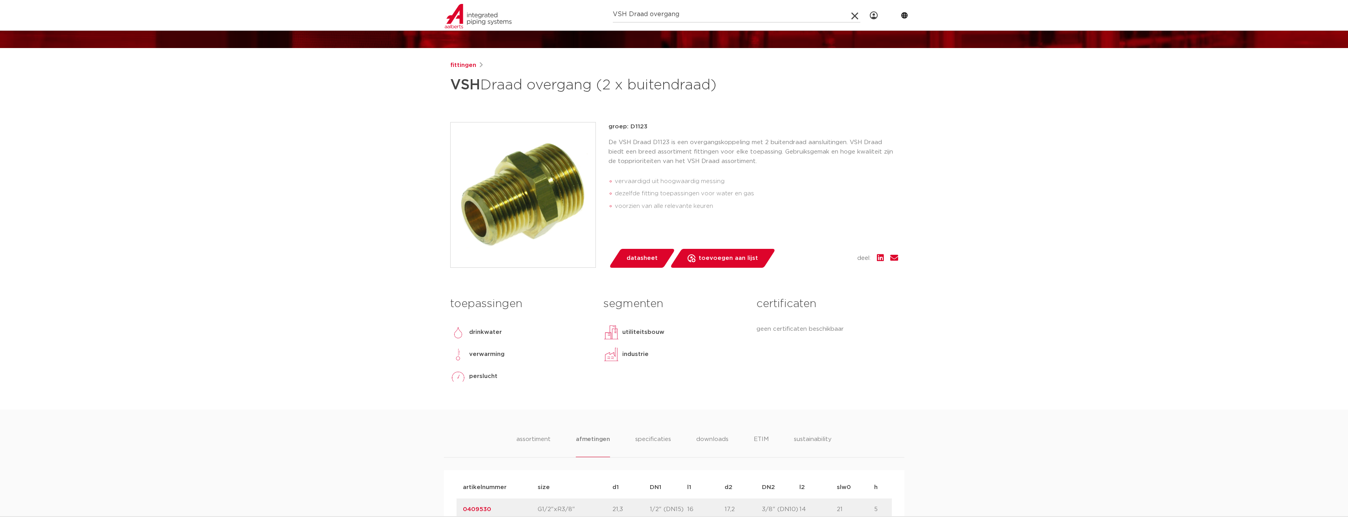
type input "VSH Draad overgang"
click button "Zoeken" at bounding box center [0, 0] width 0 height 0
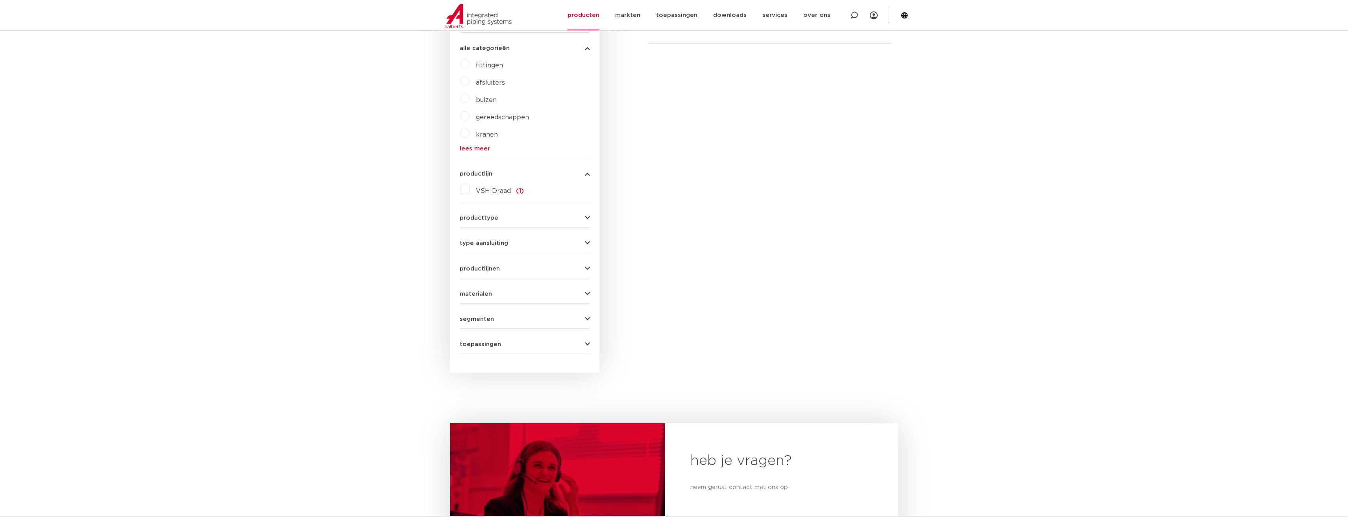
scroll to position [110, 0]
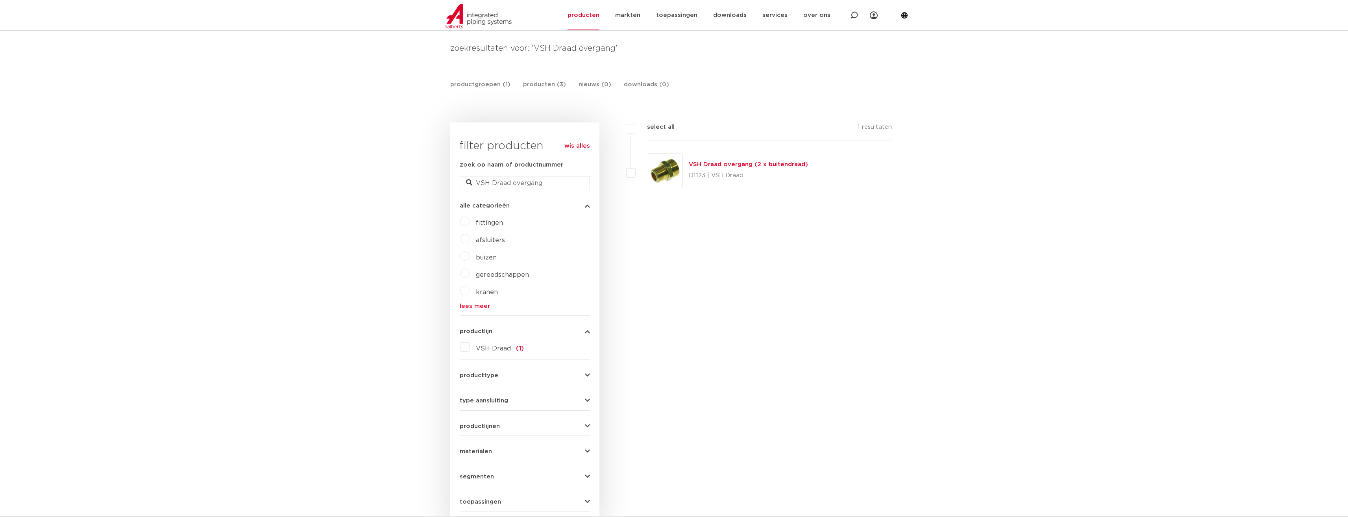
click at [727, 166] on link "VSH Draad overgang (2 x buitendraad)" at bounding box center [748, 164] width 119 height 6
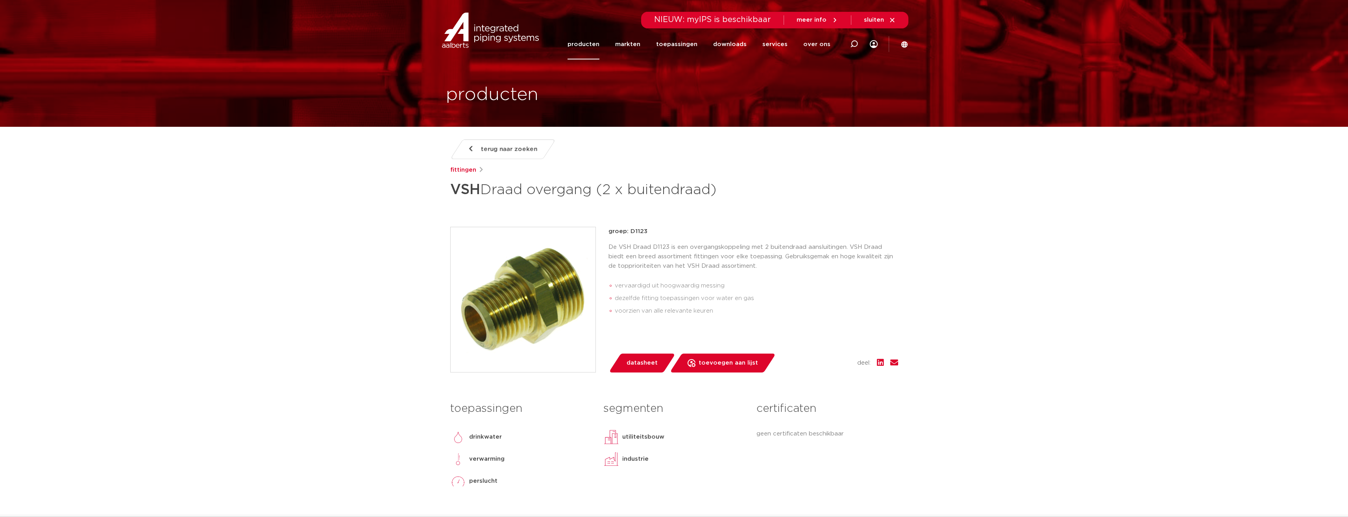
click at [487, 154] on span "terug naar zoeken" at bounding box center [509, 149] width 56 height 13
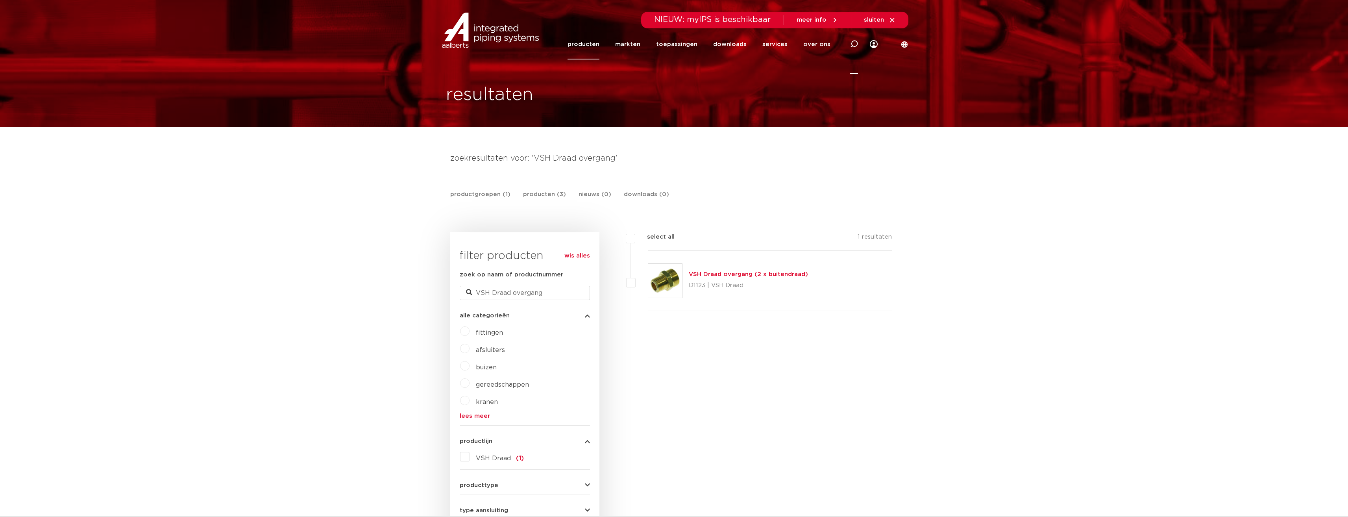
click at [852, 44] on icon at bounding box center [854, 44] width 8 height 8
paste input "VSH Draad overgang"
drag, startPoint x: 683, startPoint y: 45, endPoint x: 646, endPoint y: 41, distance: 38.0
click at [646, 41] on input "VSH Draad overgang" at bounding box center [736, 43] width 248 height 16
type input "VSH Draad"
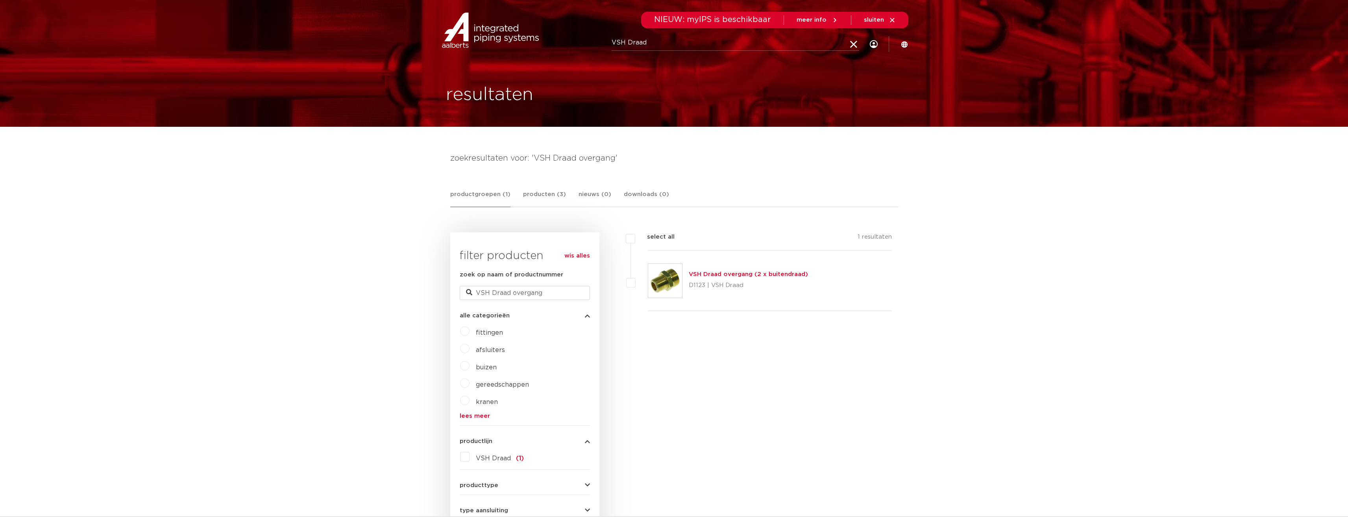
click button "Zoeken" at bounding box center [0, 0] width 0 height 0
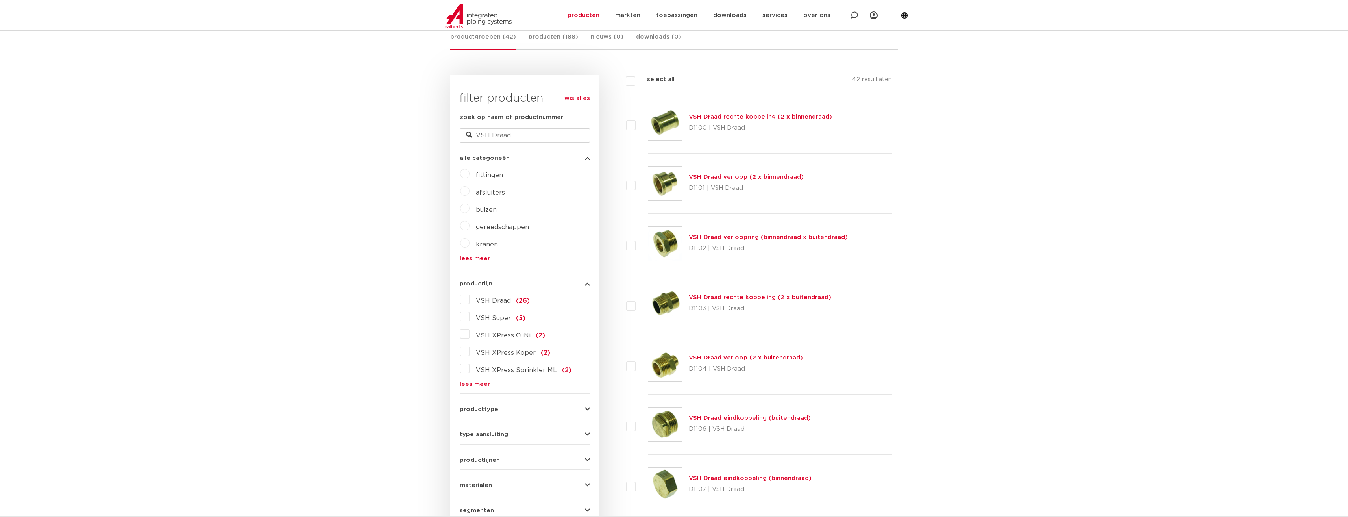
scroll to position [197, 0]
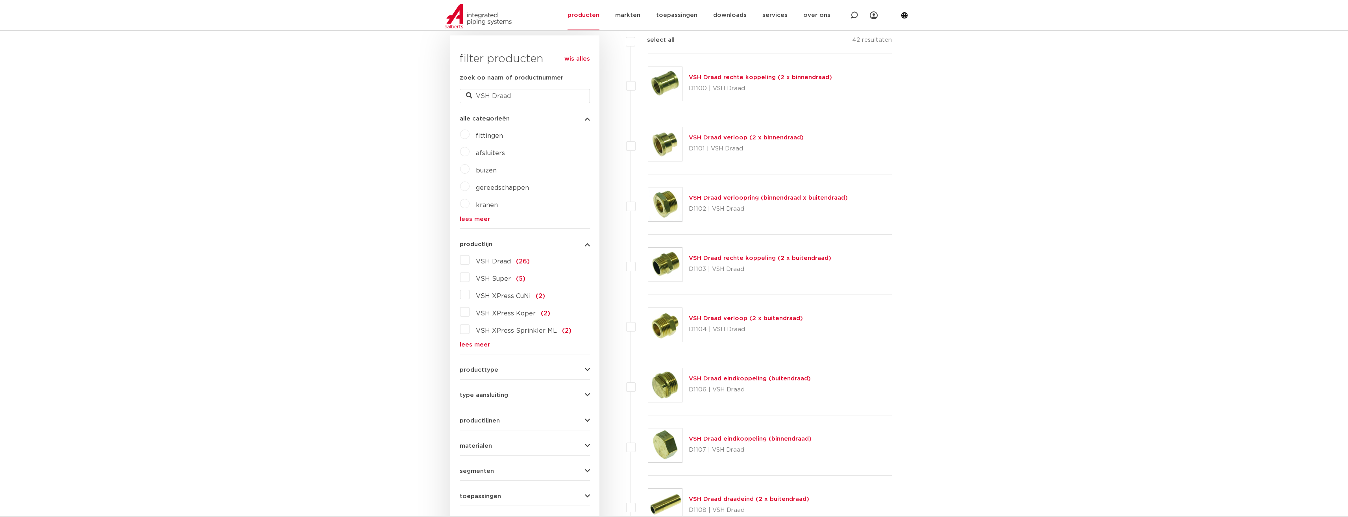
click at [755, 257] on link "VSH Draad rechte koppeling (2 x buitendraad)" at bounding box center [760, 258] width 143 height 6
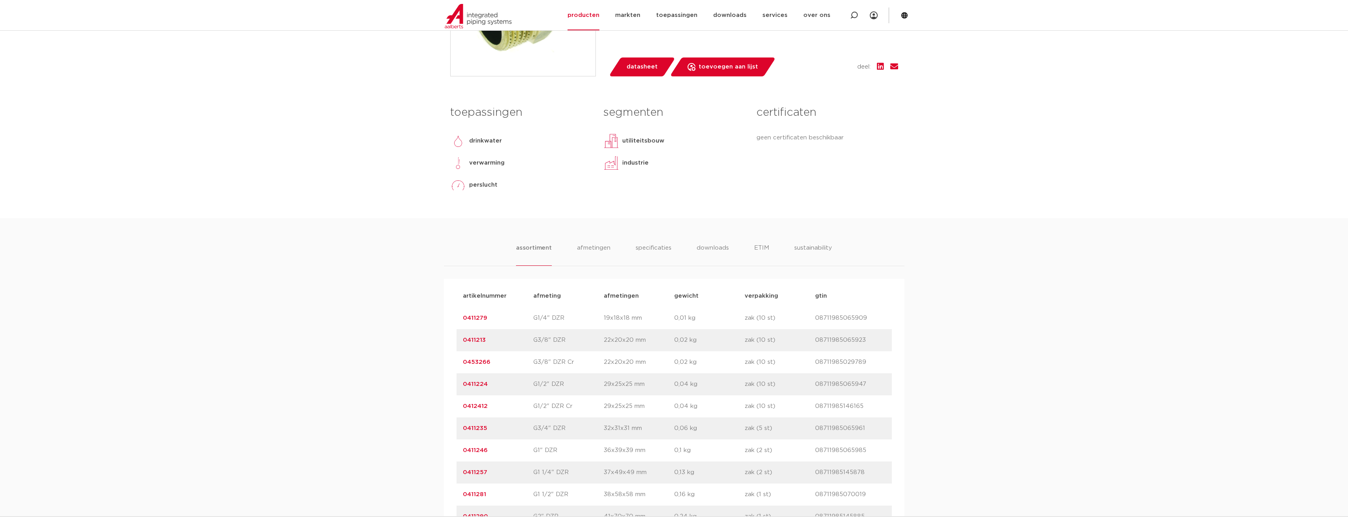
scroll to position [354, 0]
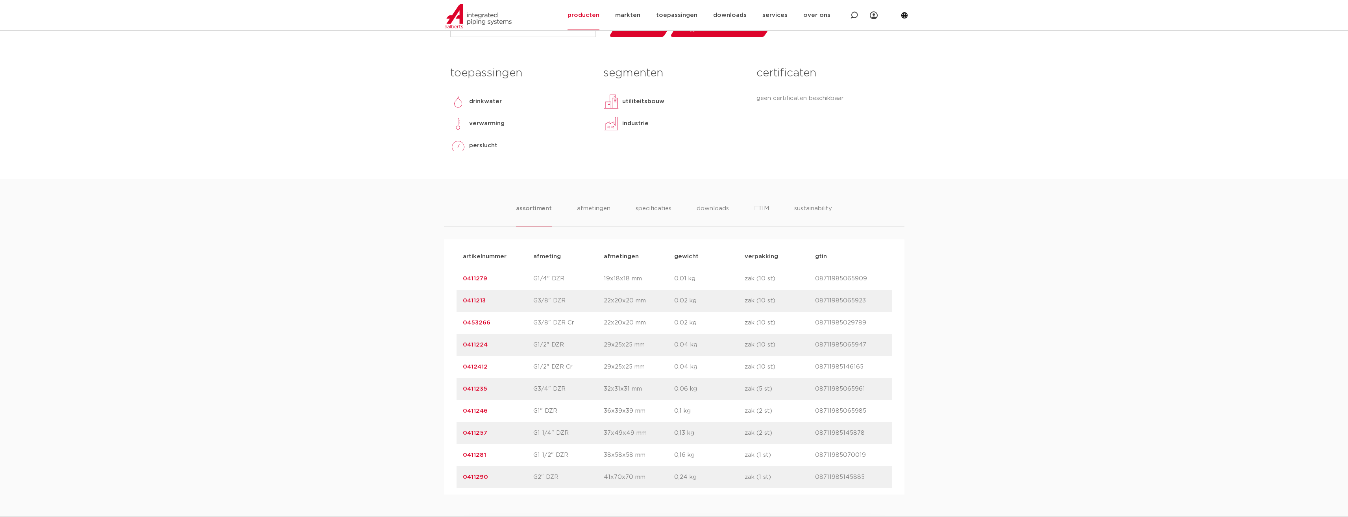
click at [479, 476] on link "0411290" at bounding box center [475, 477] width 25 height 6
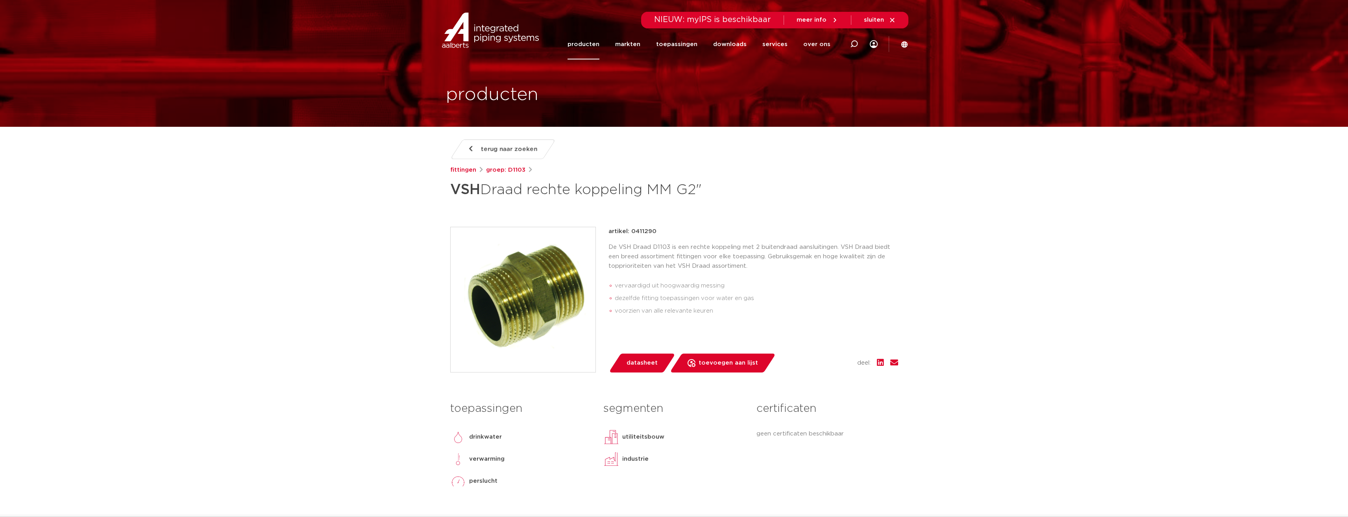
click at [649, 365] on span "datasheet" at bounding box center [642, 363] width 31 height 13
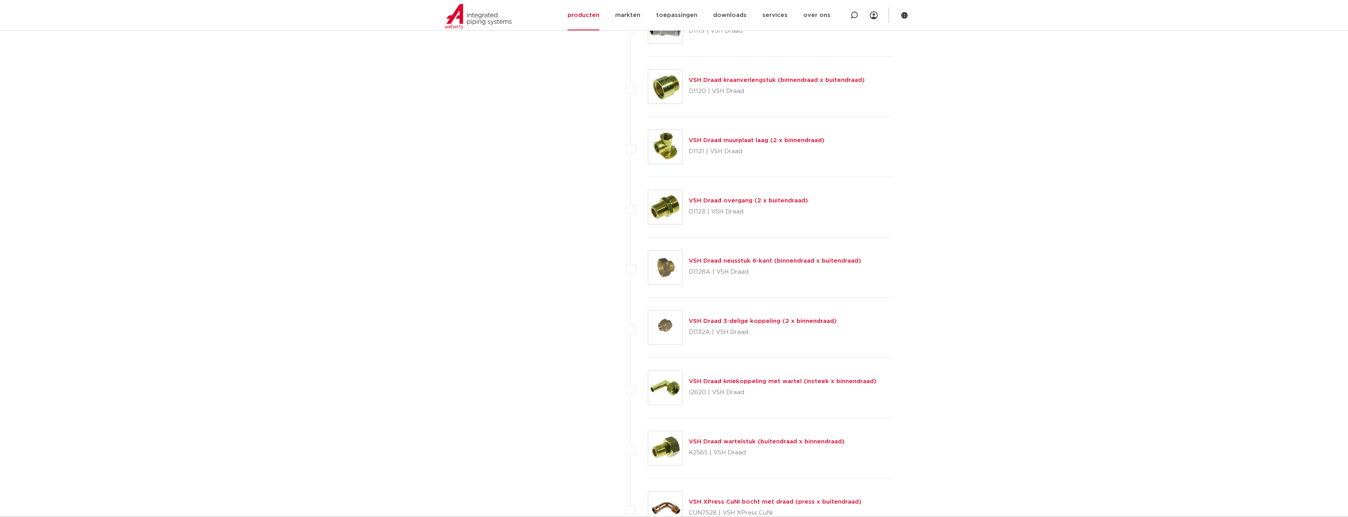
scroll to position [1378, 0]
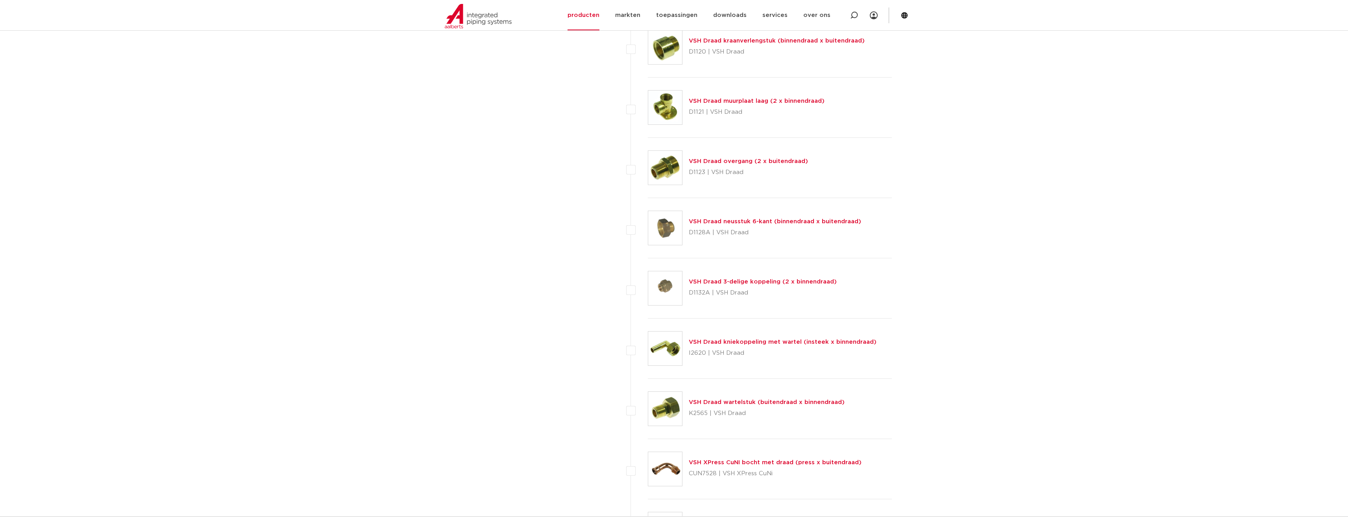
drag, startPoint x: 774, startPoint y: 283, endPoint x: 633, endPoint y: 346, distance: 153.9
click at [775, 283] on link "VSH Draad 3-delige koppeling (2 x binnendraad)" at bounding box center [763, 282] width 148 height 6
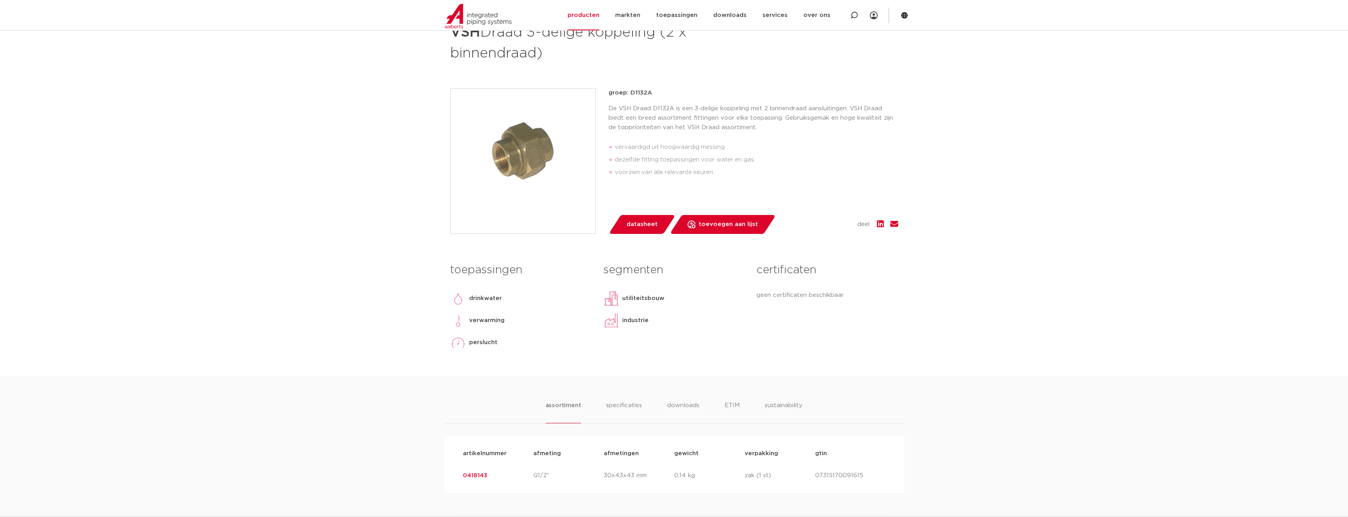
scroll to position [236, 0]
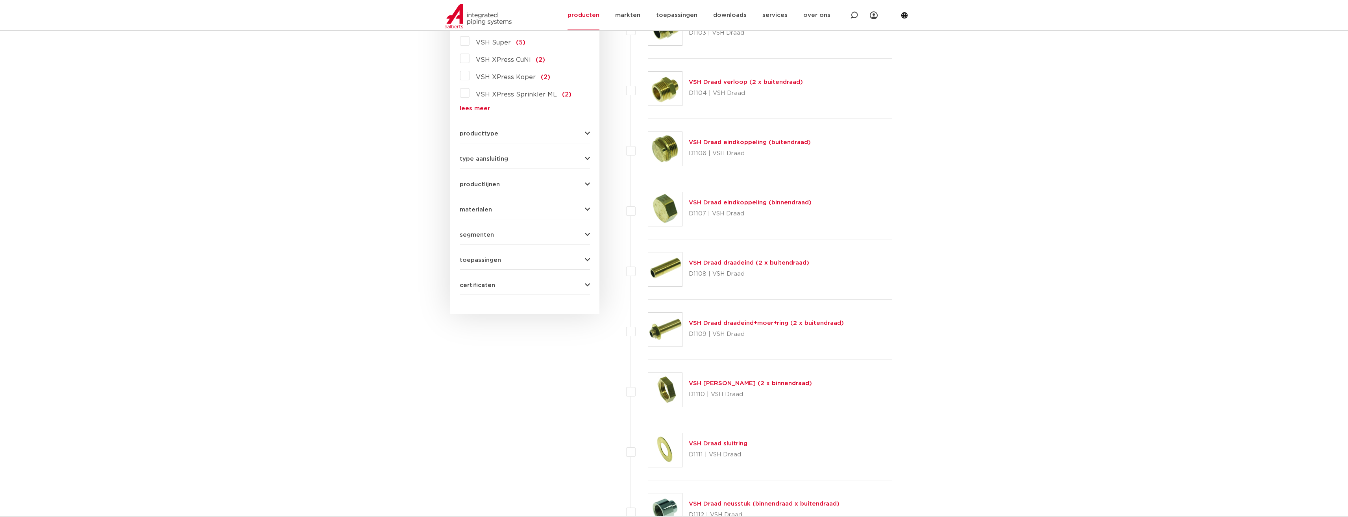
scroll to position [394, 0]
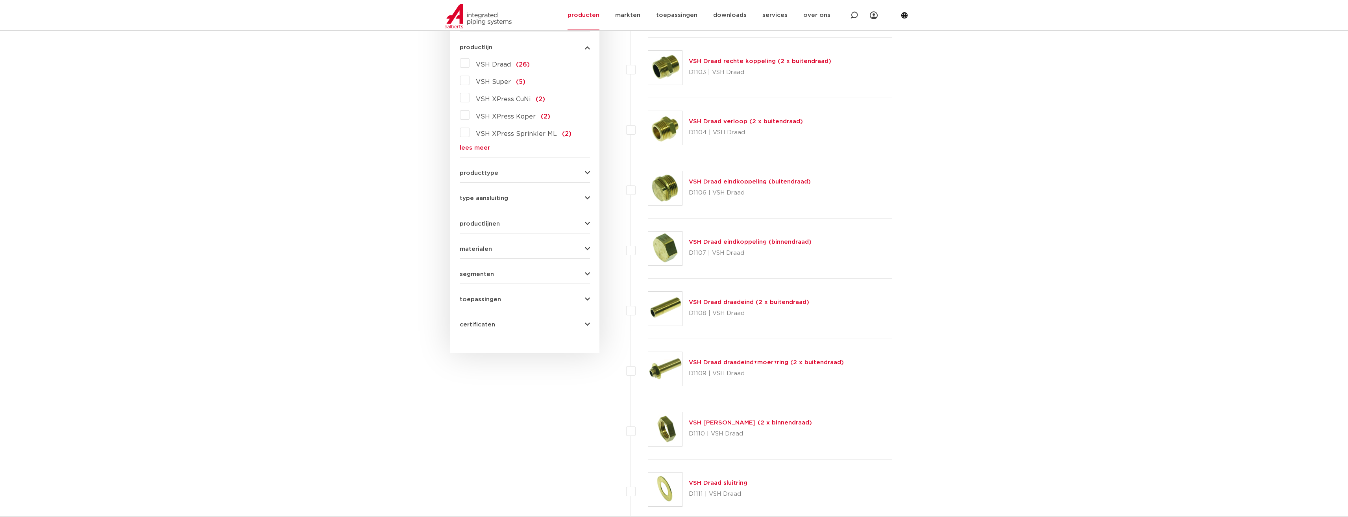
click at [738, 122] on link "VSH Draad verloop (2 x buitendraad)" at bounding box center [746, 122] width 114 height 6
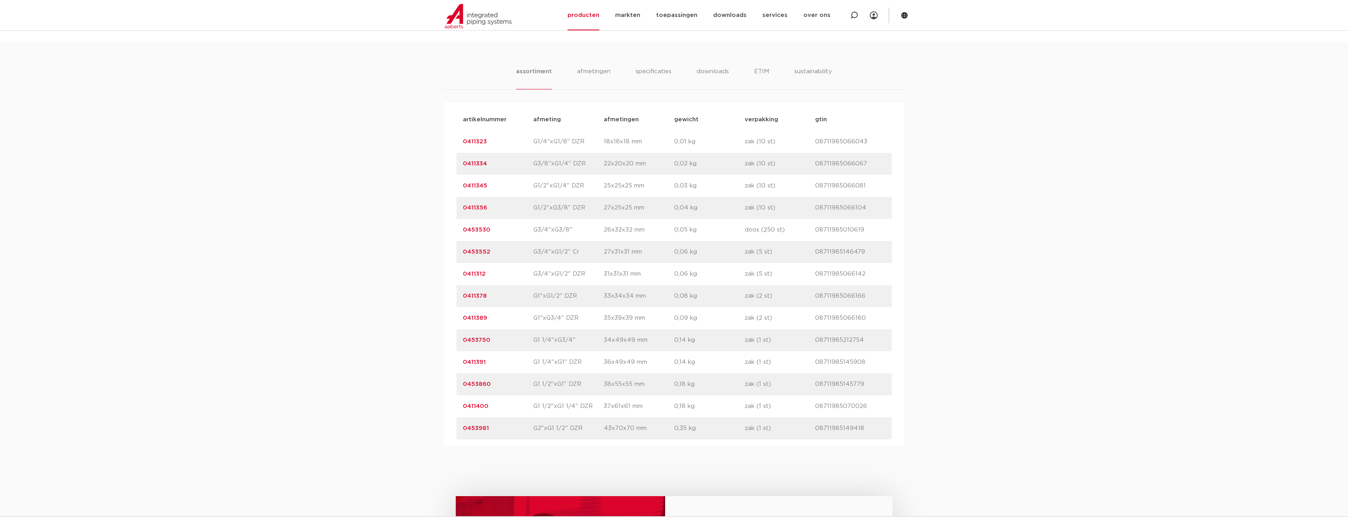
scroll to position [512, 0]
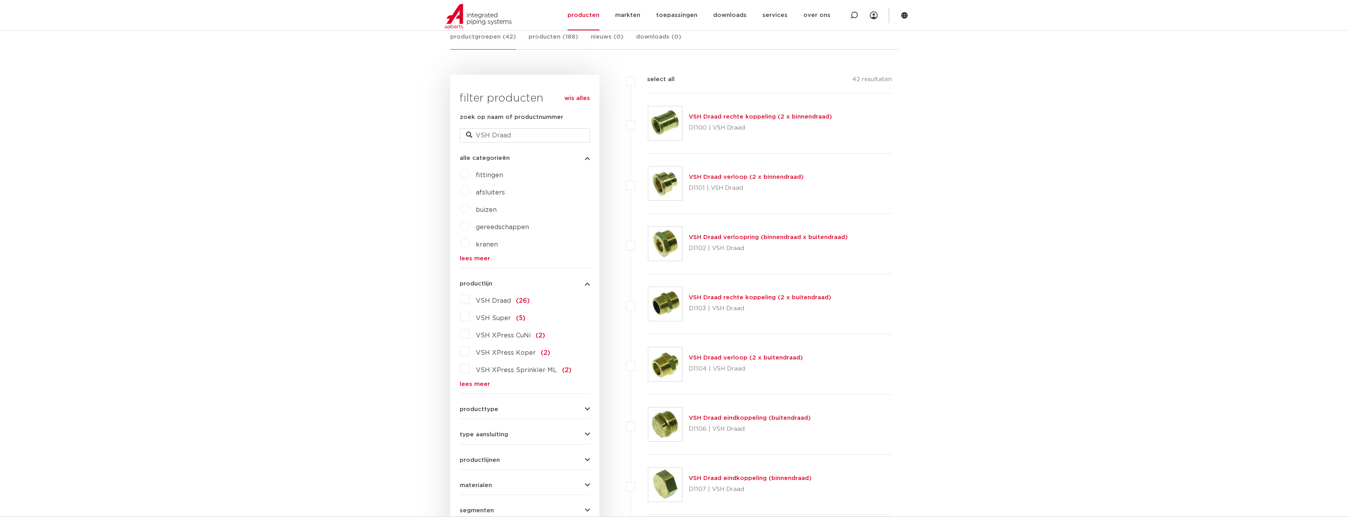
scroll to position [79, 0]
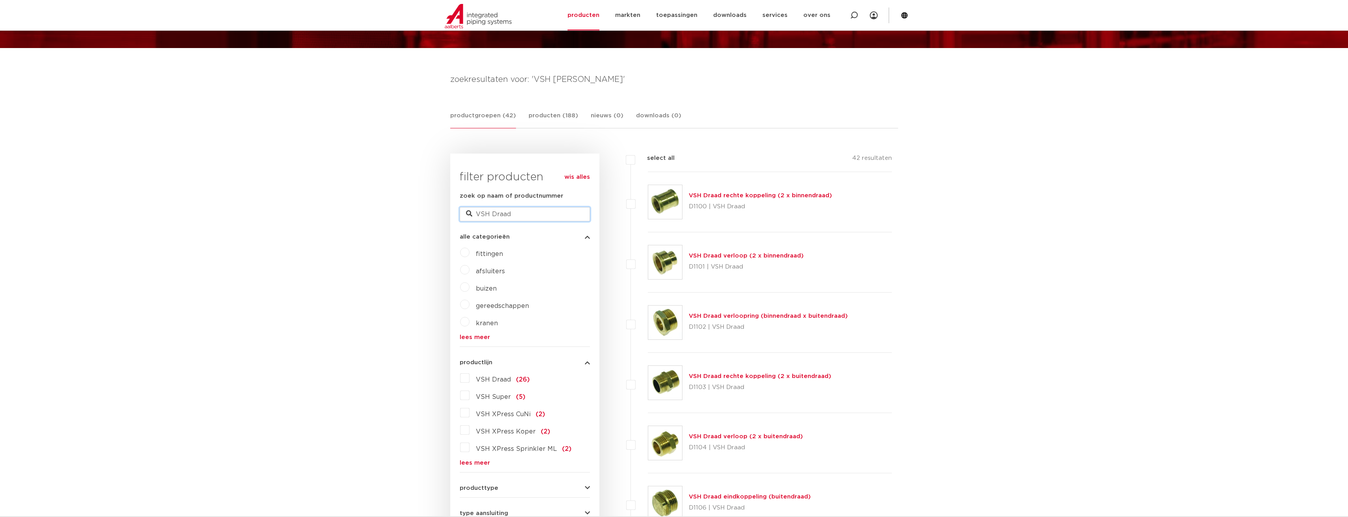
drag, startPoint x: 541, startPoint y: 215, endPoint x: 491, endPoint y: 215, distance: 50.0
click at [491, 215] on input "VSH Draad" at bounding box center [525, 214] width 130 height 14
type input "VSH 2 1/2"
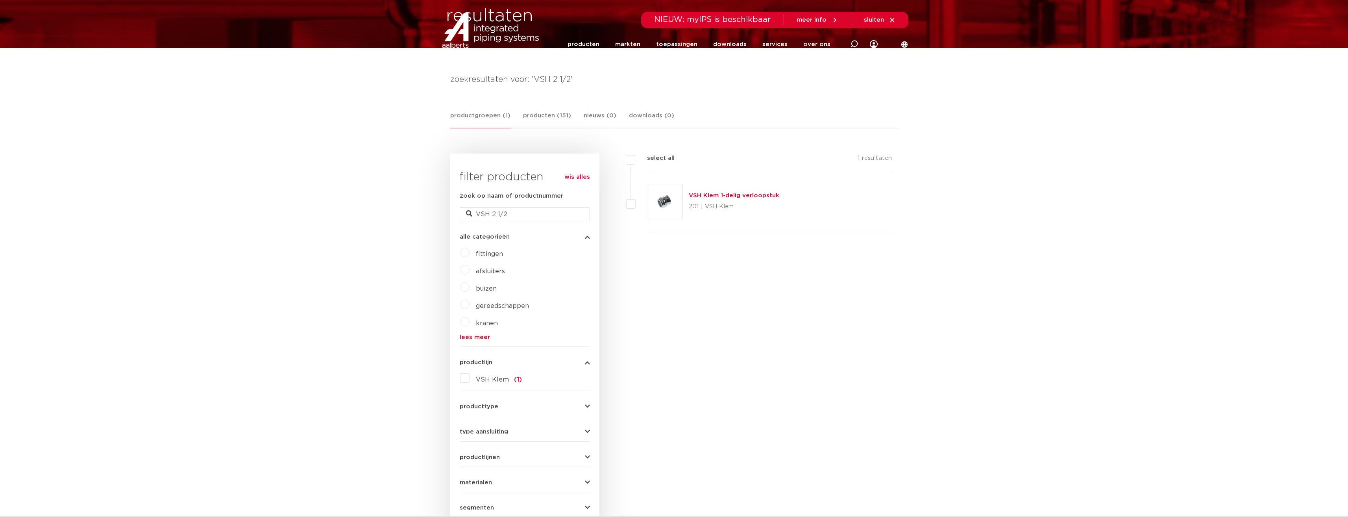
click at [750, 197] on link "VSH Klem 1-delig verloopstuk" at bounding box center [734, 196] width 91 height 6
